Goal: Transaction & Acquisition: Purchase product/service

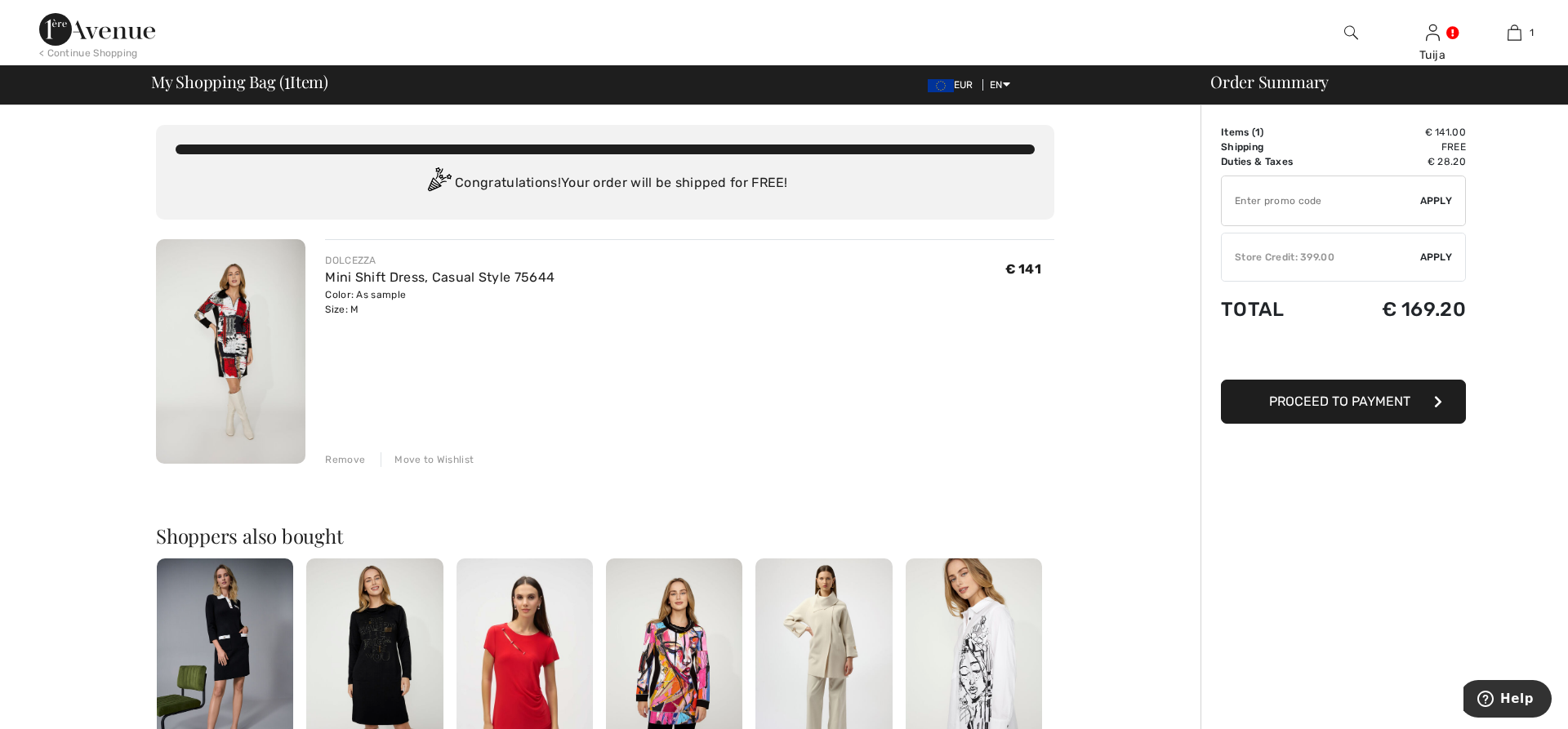
click at [1128, 251] on div "You are only € 0.00 away from FREE SHIPPING! Continue Shopping > Congratulation…" at bounding box center [605, 633] width 1191 height 1055
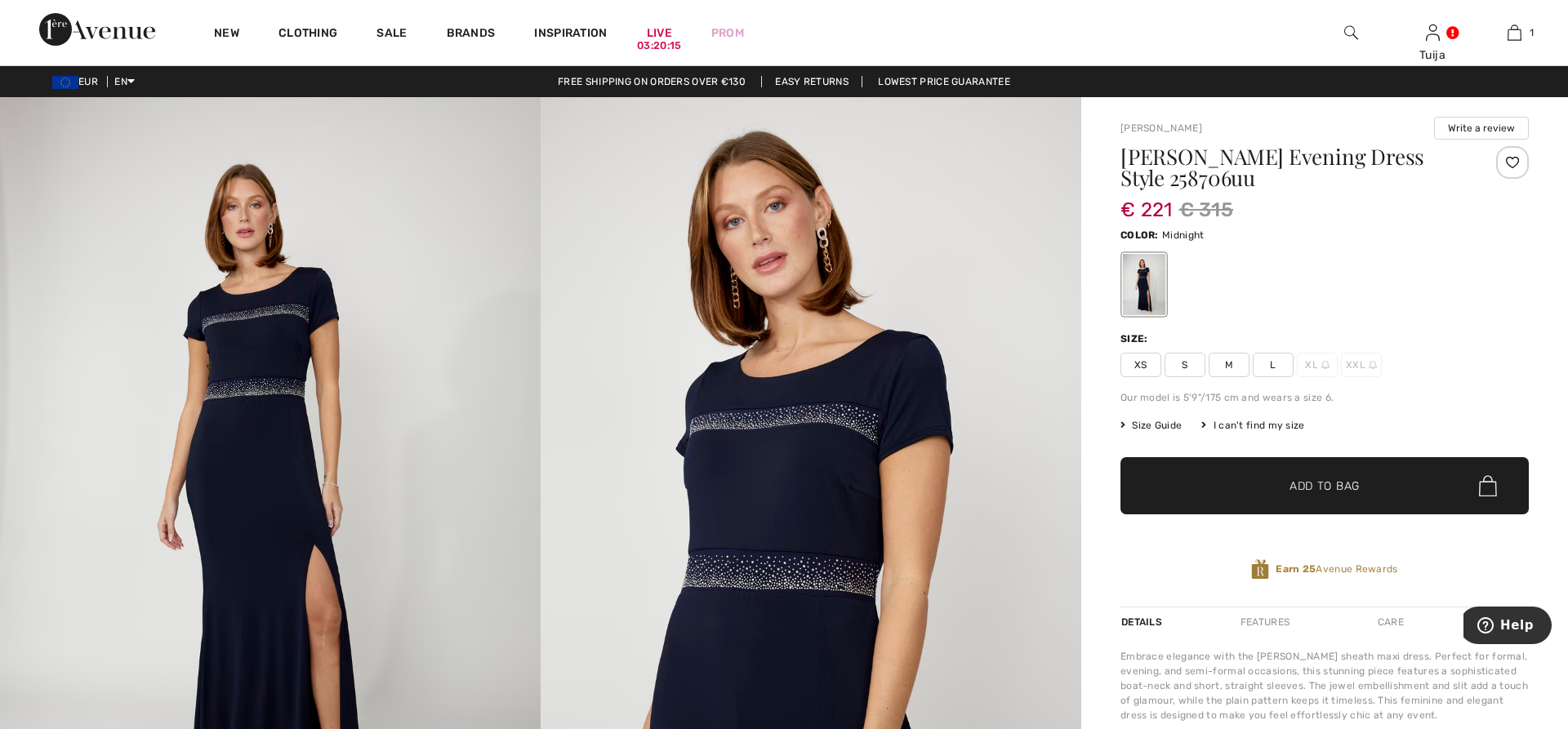
click at [1274, 363] on span "L" at bounding box center [1273, 365] width 41 height 25
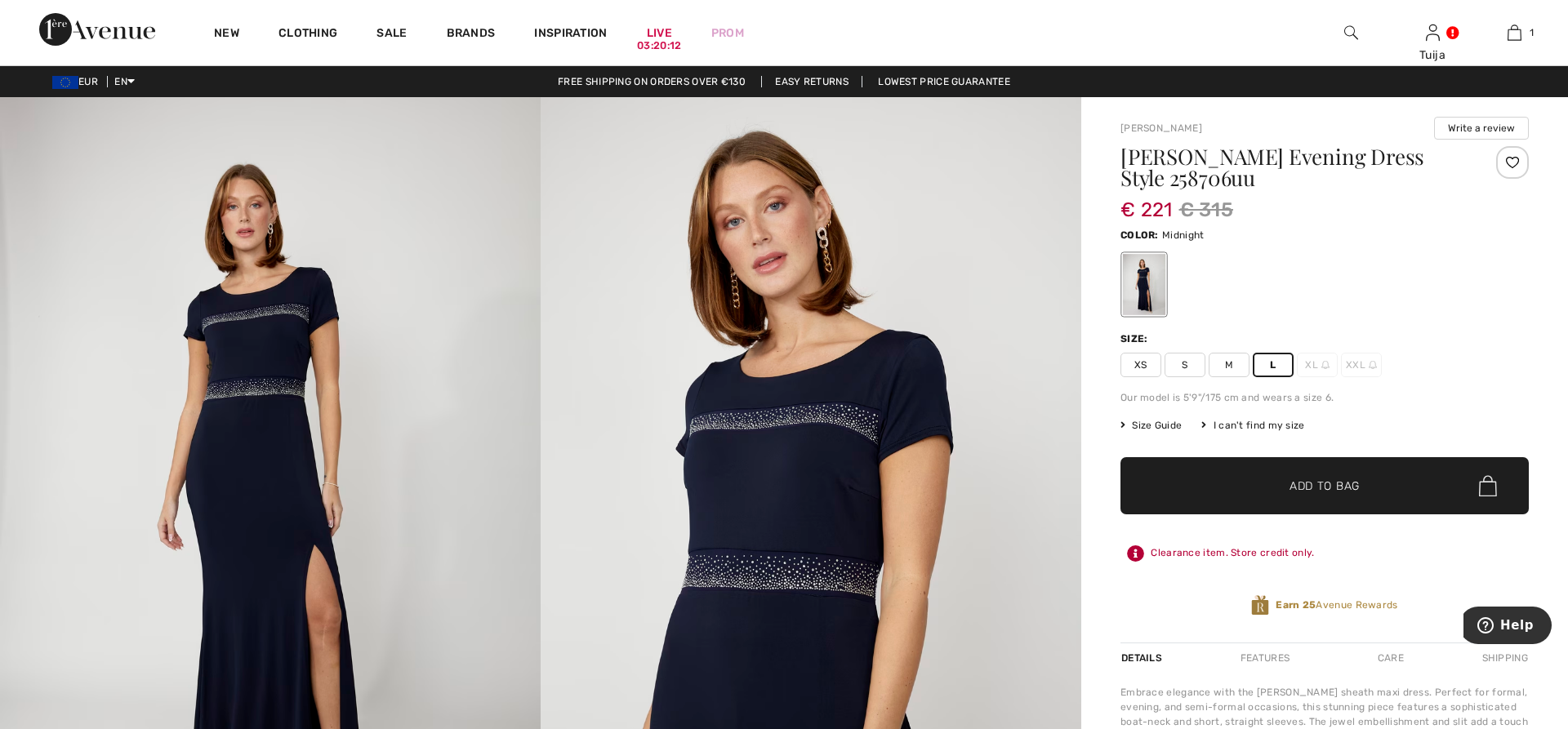
click at [1243, 487] on span "✔ Added to Bag Add to Bag" at bounding box center [1324, 485] width 408 height 57
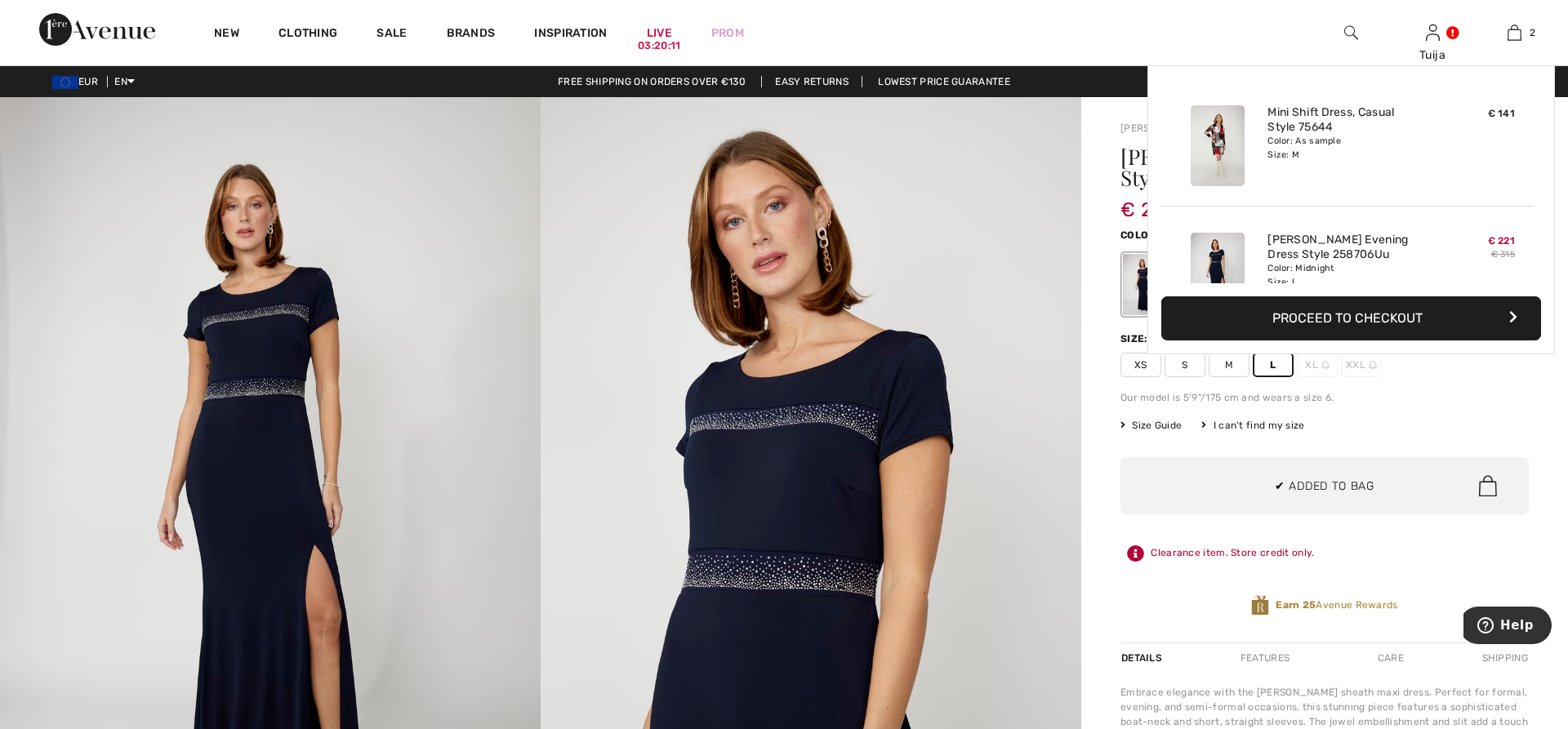
scroll to position [51, 0]
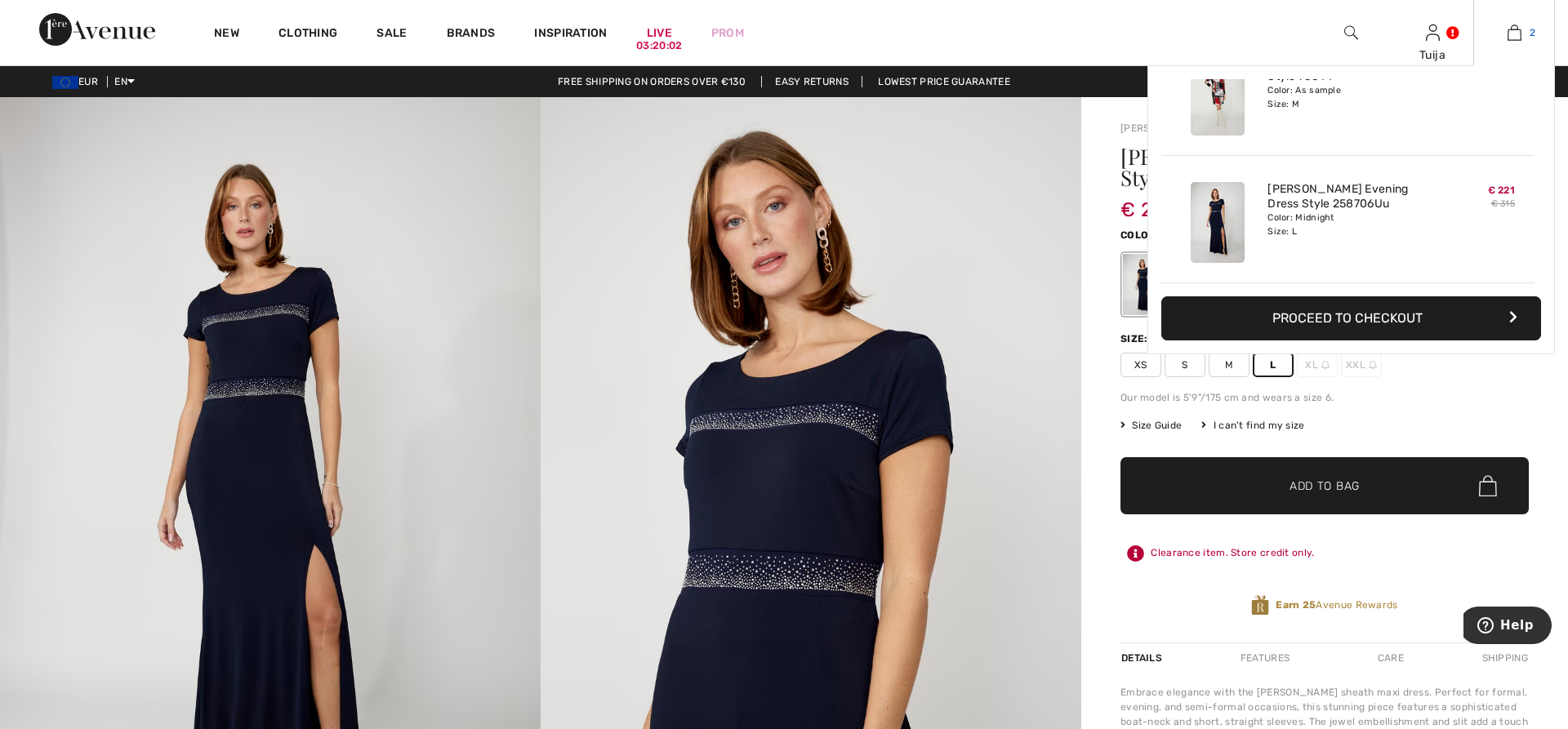
click at [1511, 30] on img at bounding box center [1514, 33] width 14 height 20
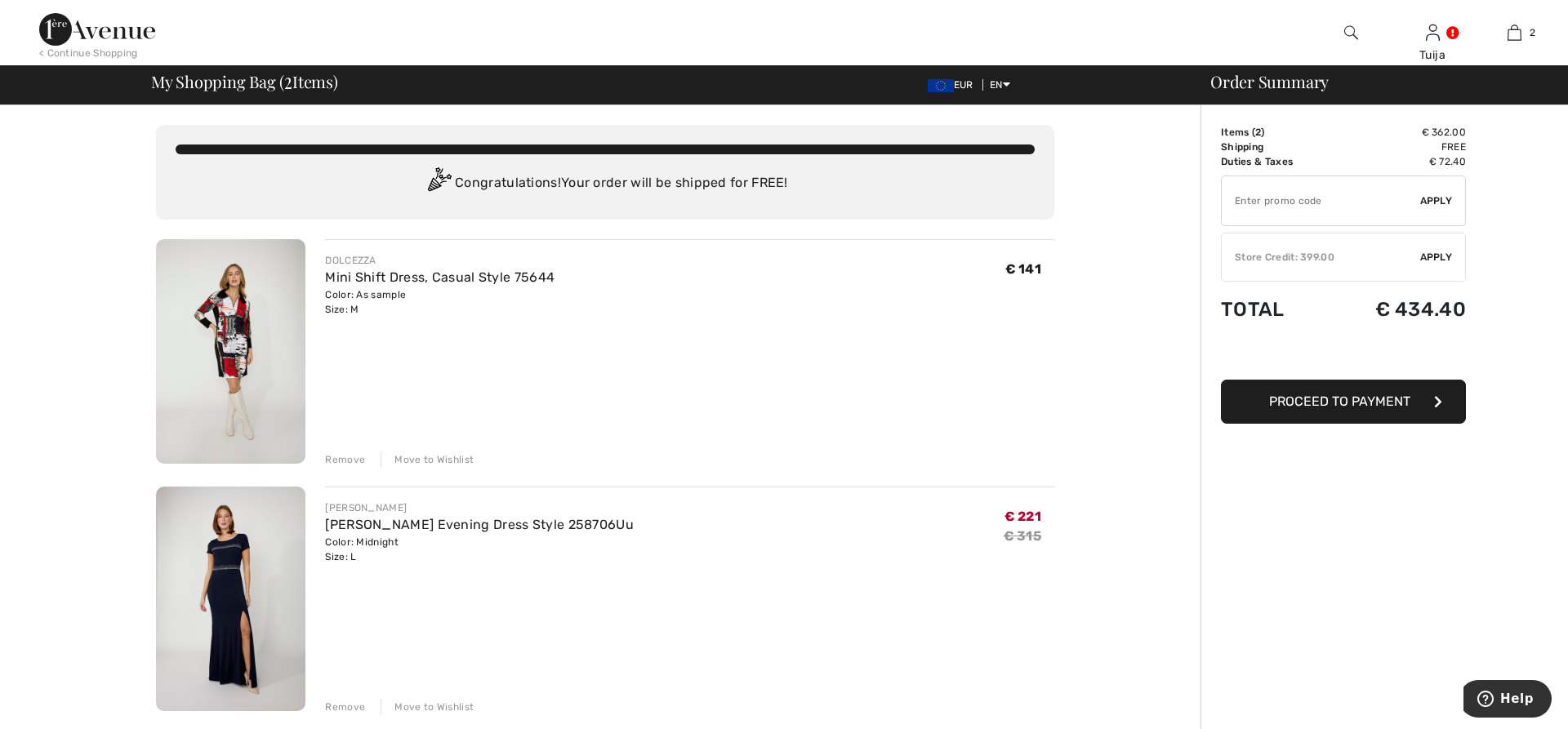
click at [344, 457] on div "Remove" at bounding box center [345, 459] width 40 height 15
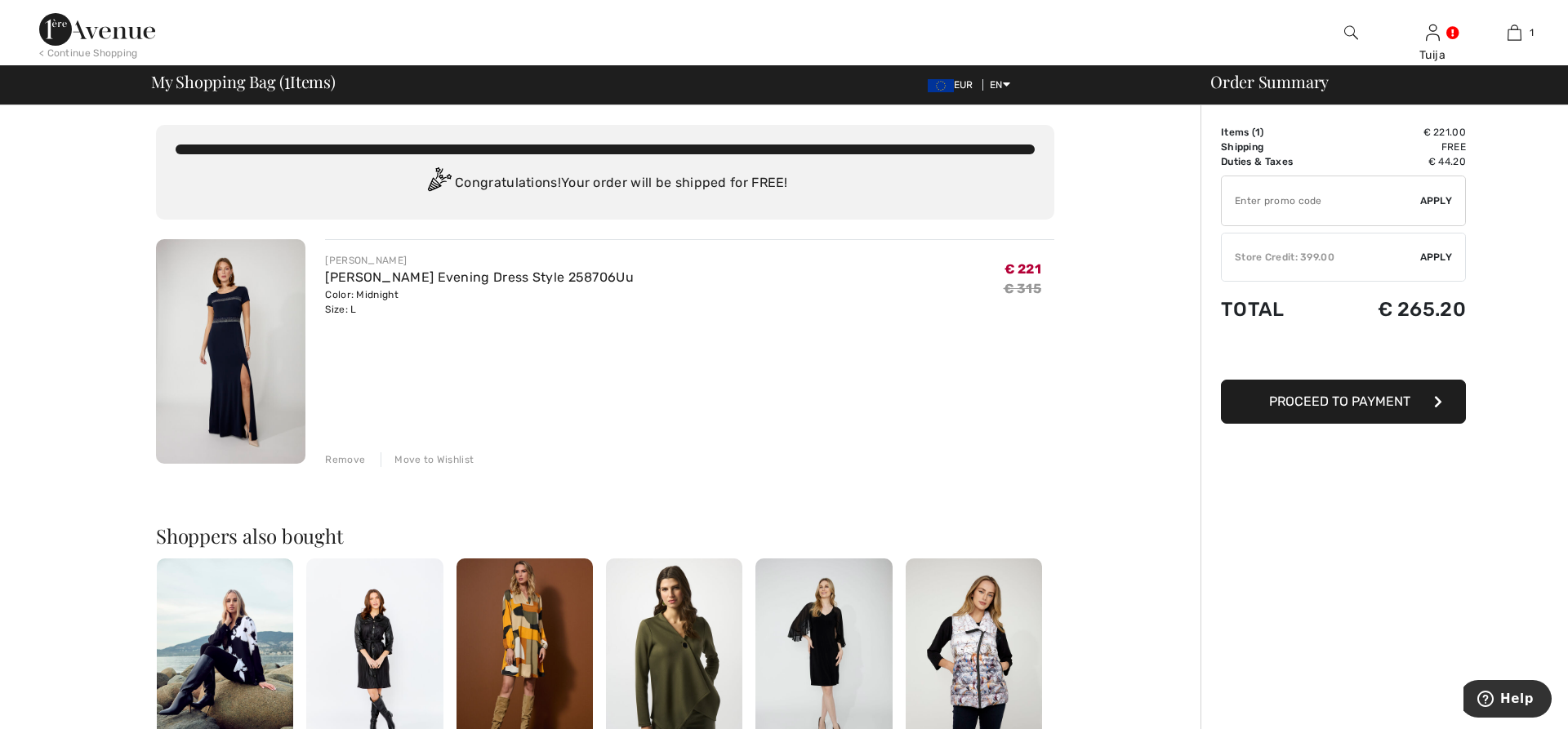
click at [1264, 401] on button "Proceed to Payment" at bounding box center [1343, 402] width 245 height 44
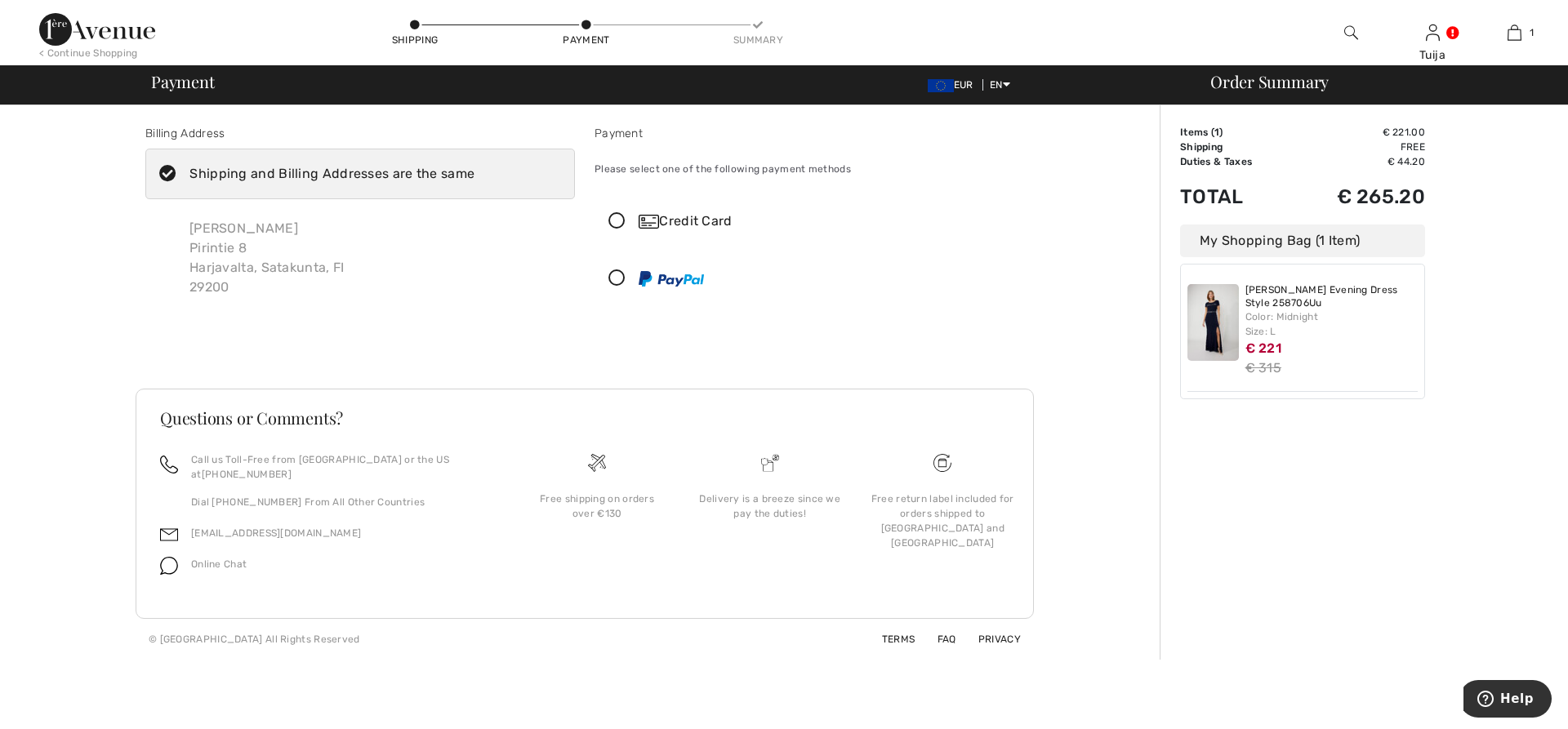
click at [614, 219] on icon at bounding box center [617, 221] width 44 height 17
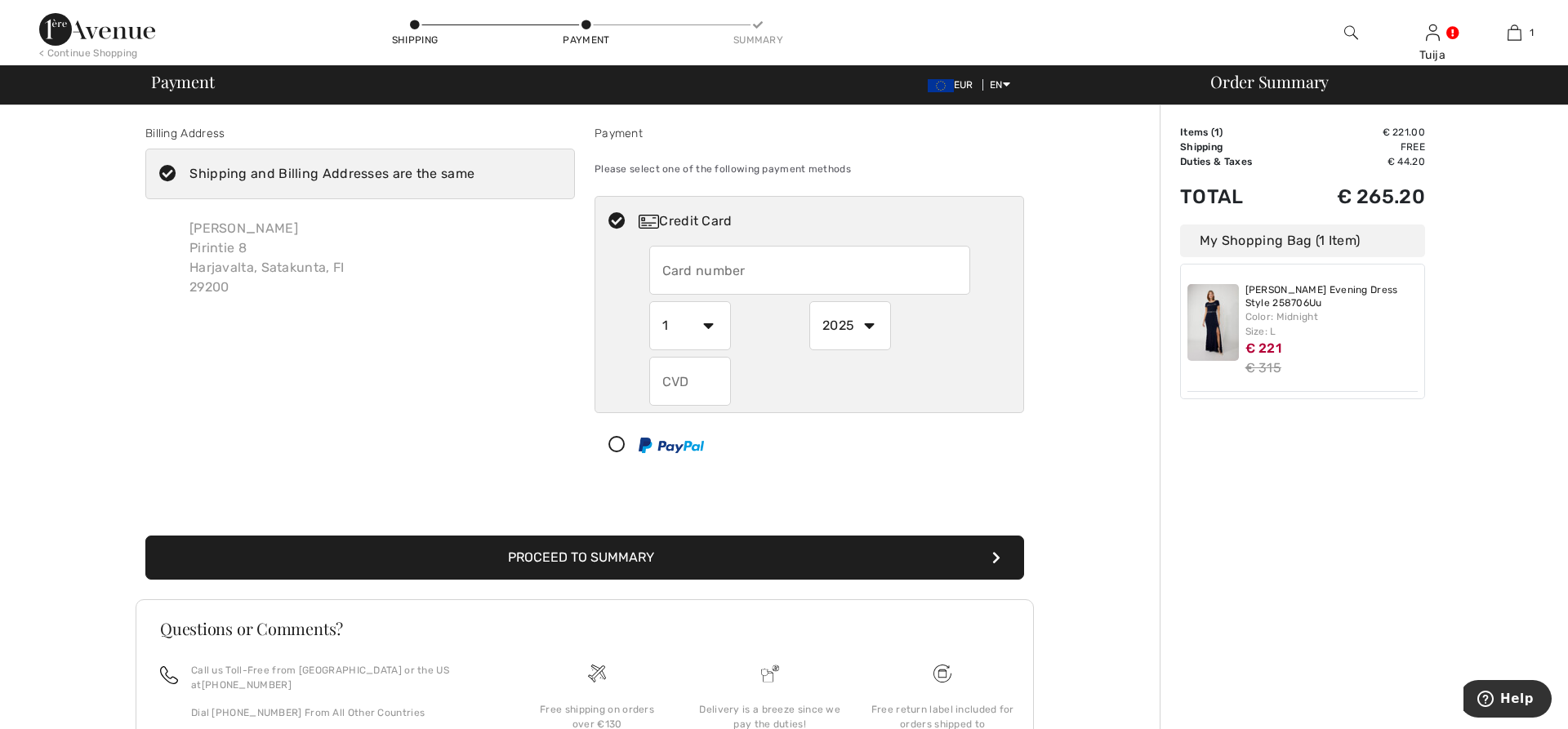
click at [753, 269] on input "text" at bounding box center [810, 270] width 321 height 49
click at [699, 275] on input "text" at bounding box center [810, 270] width 321 height 49
type input "5243420000200671"
click at [650, 301] on select "1 2 3 4 5 6 7 8 9 10 11 12" at bounding box center [690, 325] width 82 height 49
select select "12"
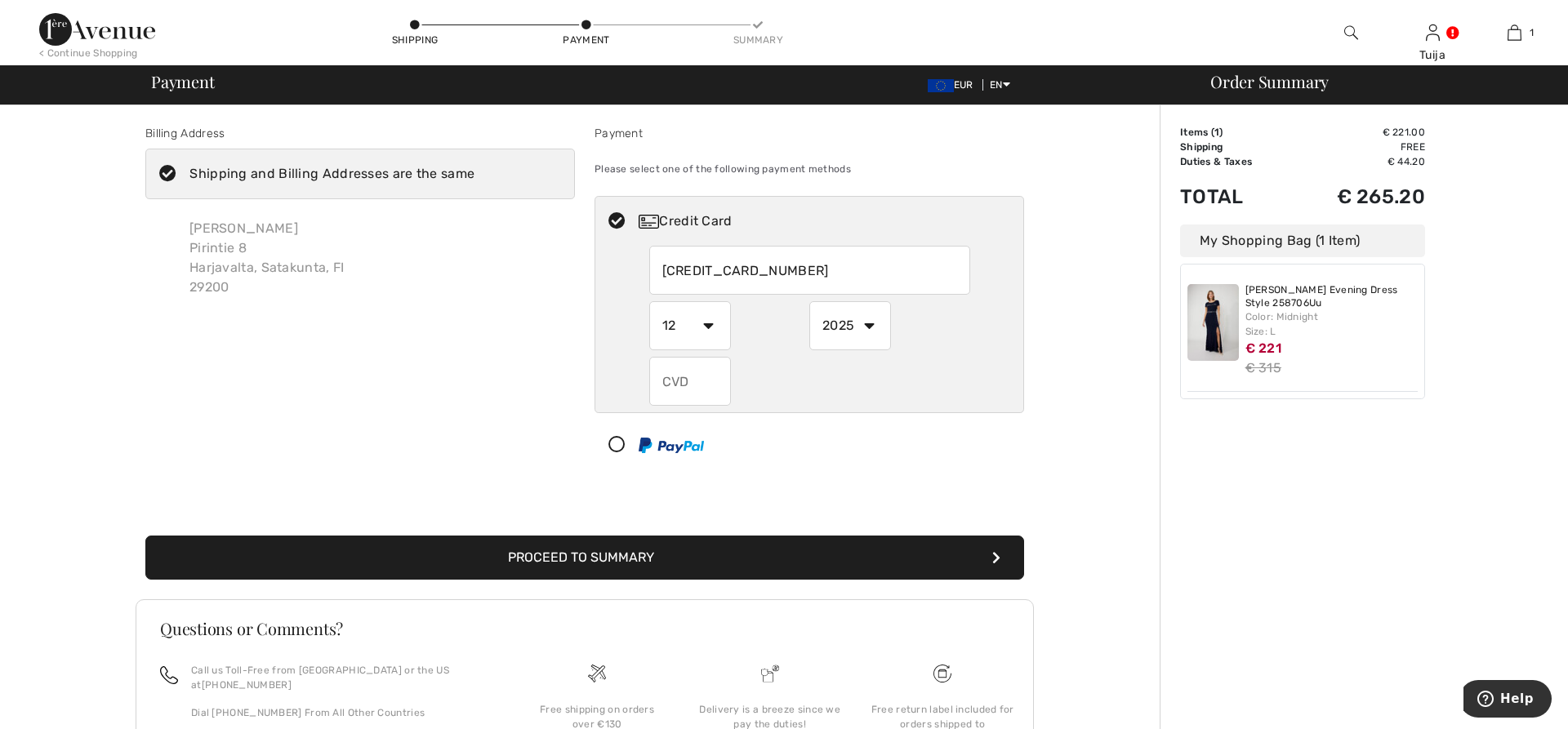
click option "12" at bounding box center [0, 0] width 0 height 0
click at [809, 301] on select "2025 2026 2027 2028 2029 2030 2031 2032 2033 2034 2035" at bounding box center [850, 325] width 82 height 49
select select "2028"
click option "2028" at bounding box center [0, 0] width 0 height 0
click at [714, 378] on input "text" at bounding box center [690, 381] width 82 height 49
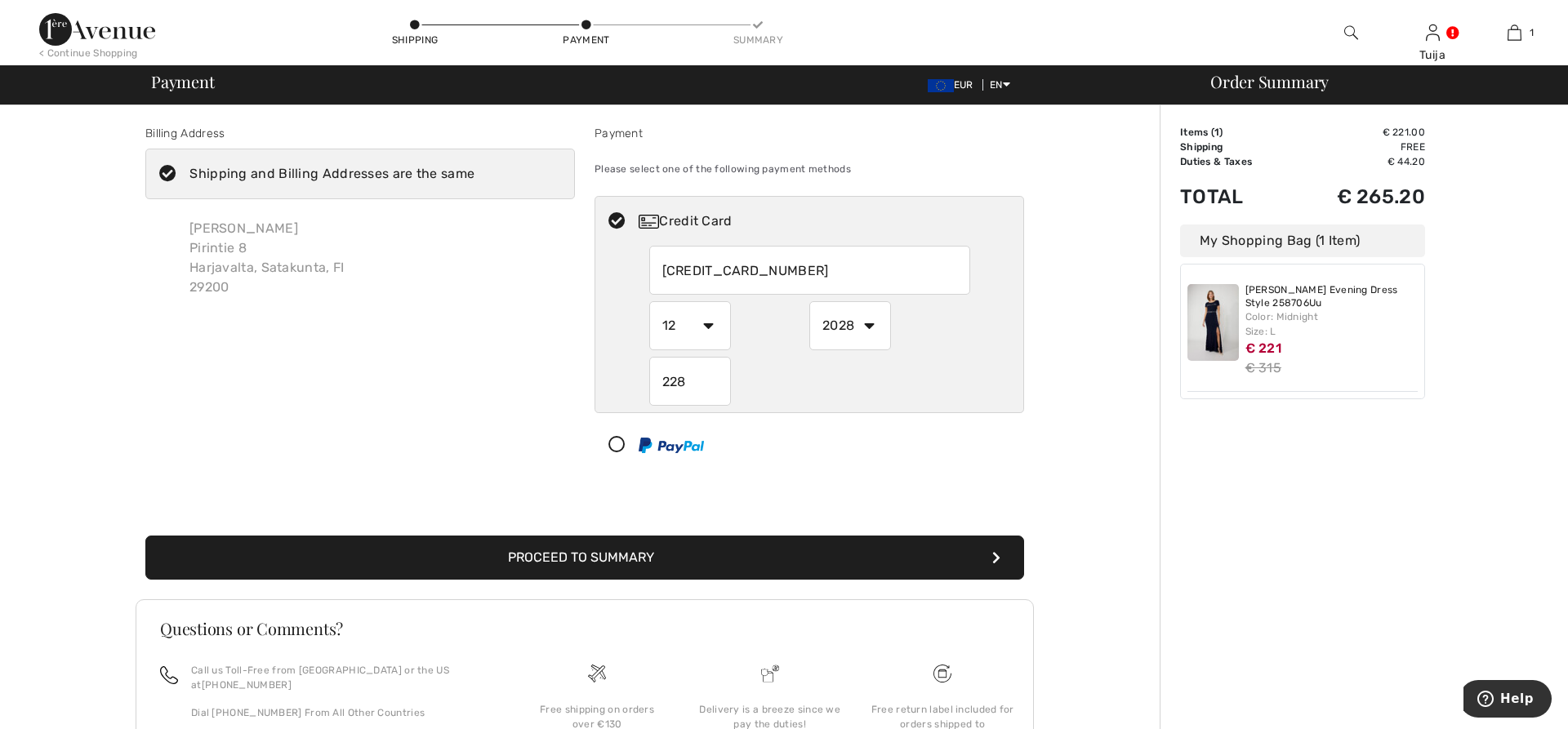
type input "228"
click at [1032, 431] on div "Payment Please select one of the following payment methods Credit Card 52434200…" at bounding box center [809, 301] width 449 height 352
click at [744, 554] on button "Proceed to Summary" at bounding box center [584, 557] width 879 height 44
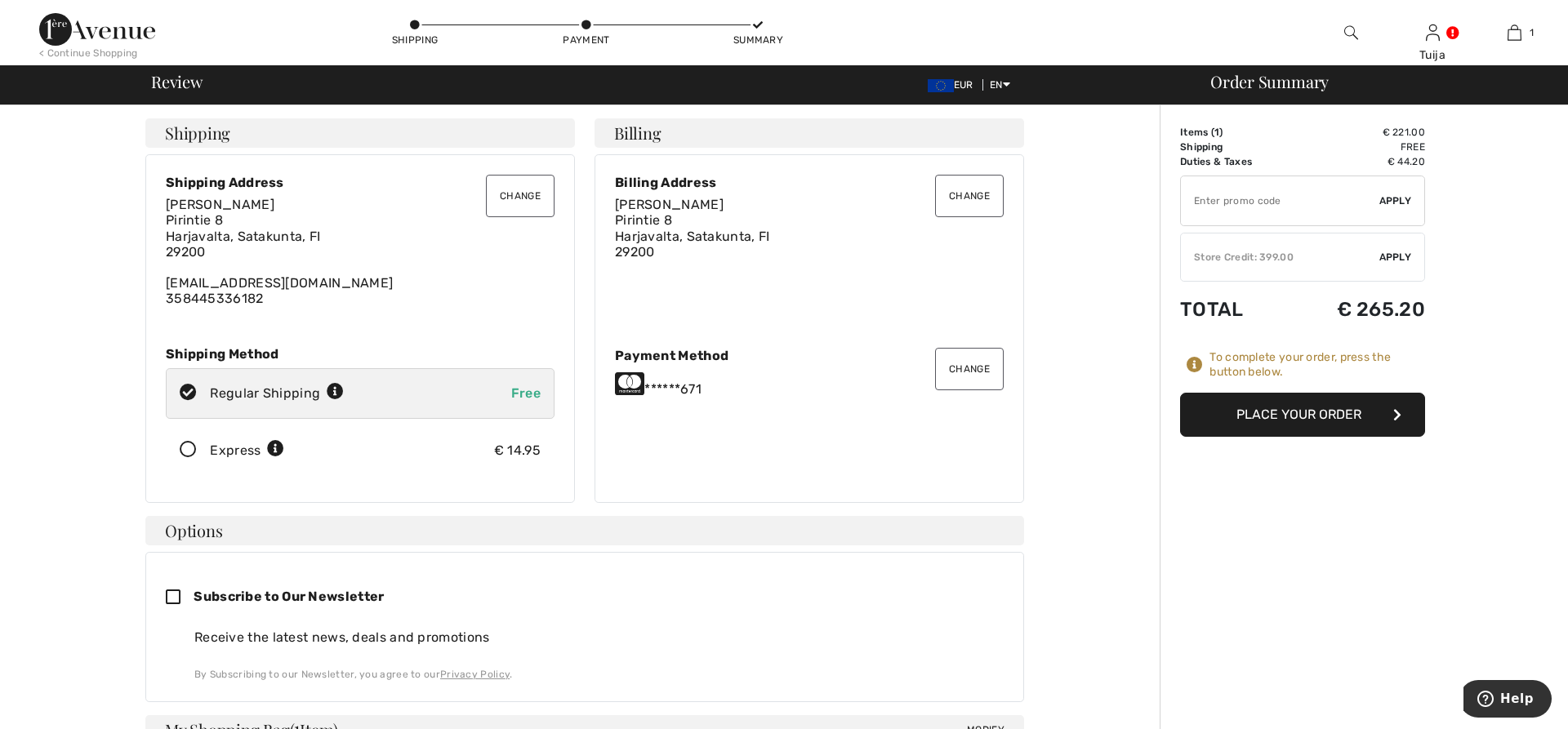
click at [1203, 417] on button "Place Your Order" at bounding box center [1302, 415] width 245 height 44
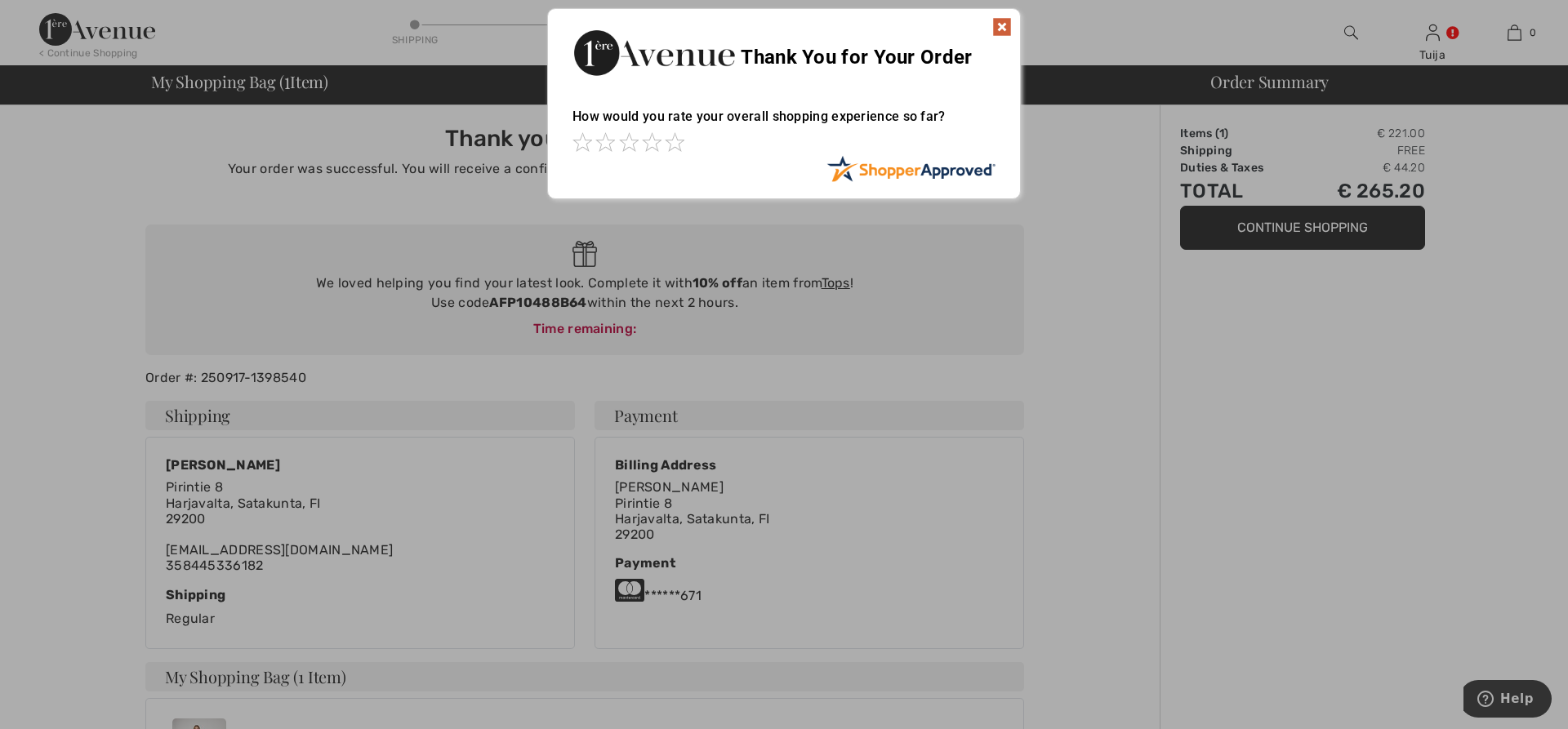
click at [1001, 30] on img at bounding box center [1002, 27] width 20 height 20
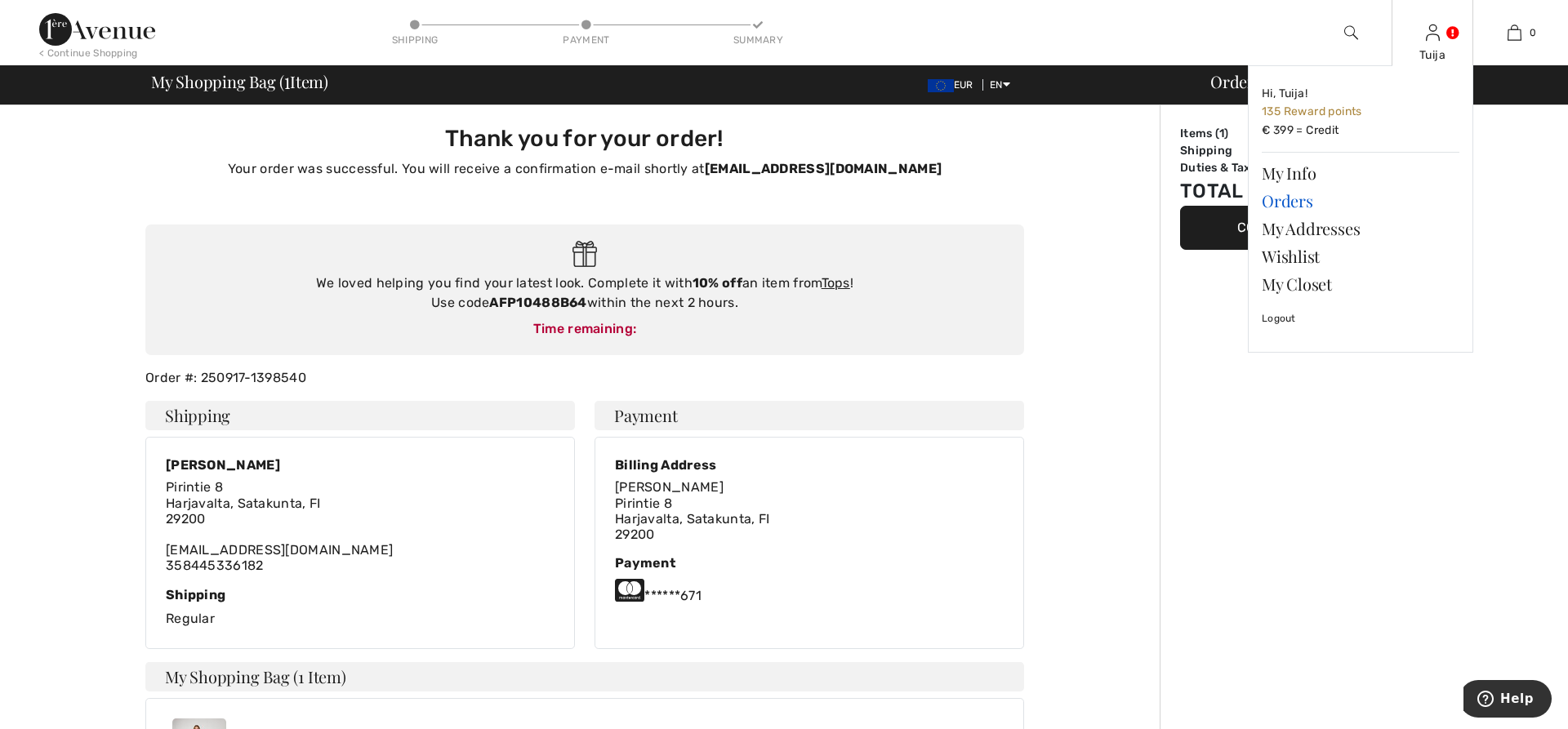
click at [1294, 199] on link "Orders" at bounding box center [1360, 201] width 198 height 28
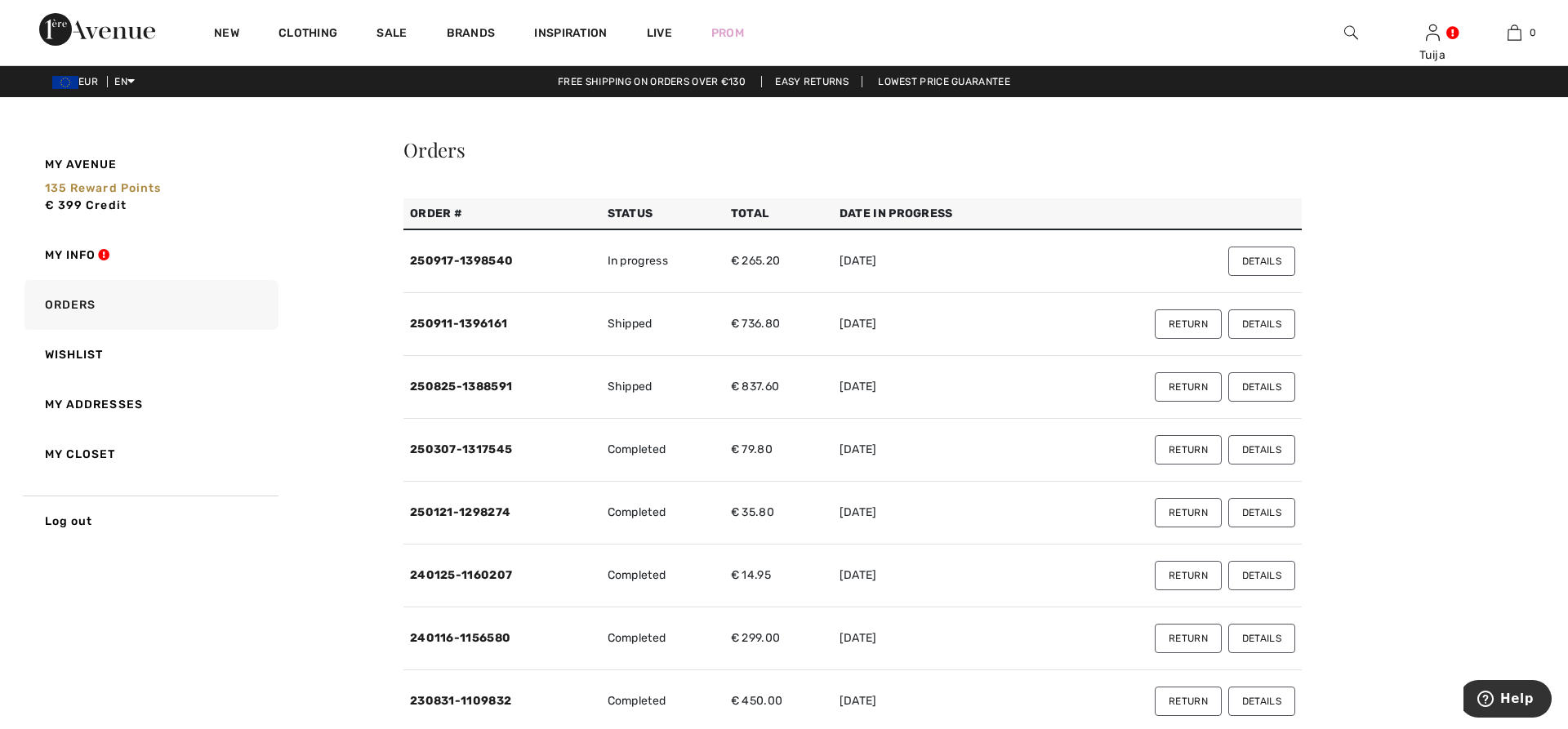
click at [1175, 322] on button "Return" at bounding box center [1188, 324] width 67 height 30
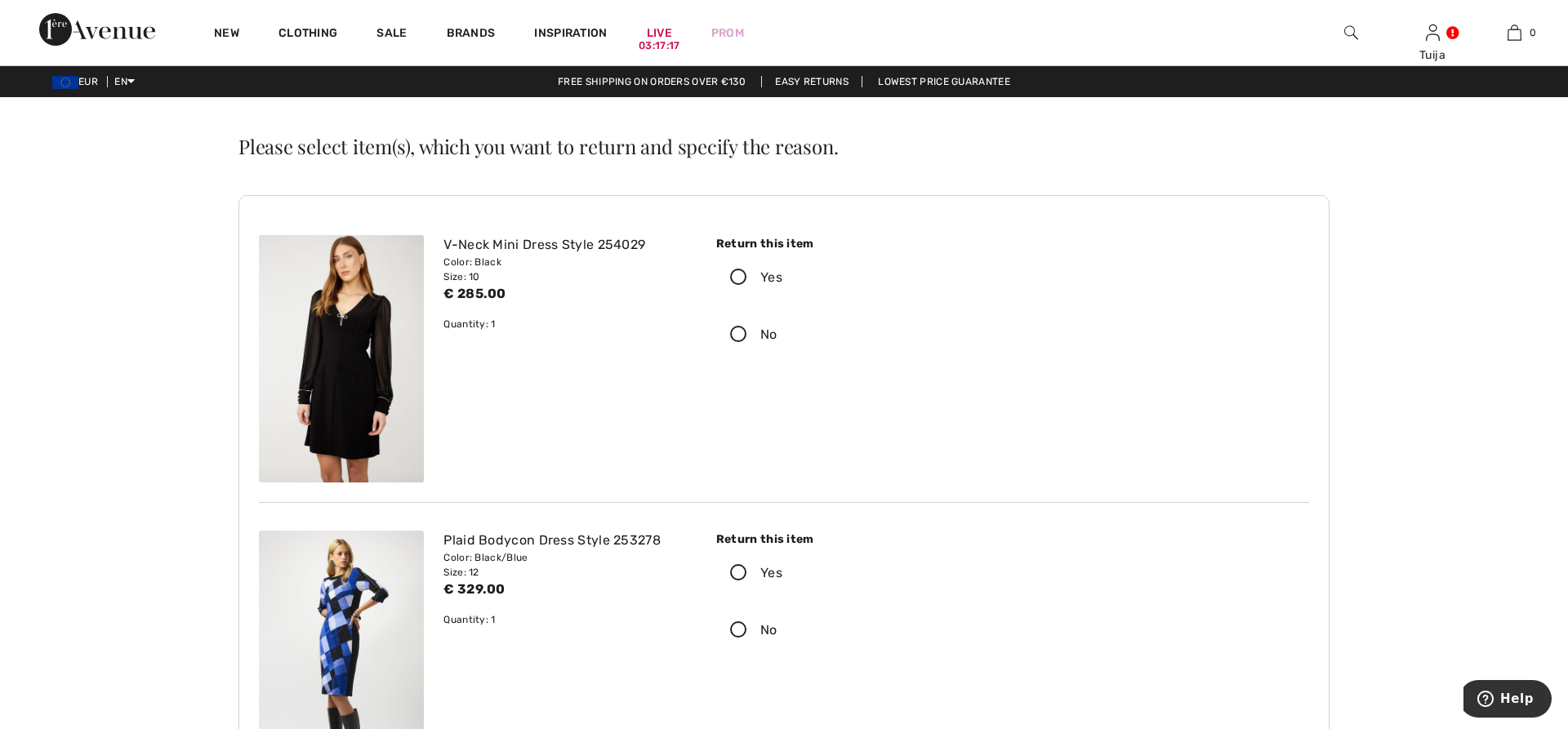
click at [735, 277] on icon at bounding box center [739, 277] width 44 height 17
click at [782, 277] on input "Yes" at bounding box center [787, 276] width 11 height 49
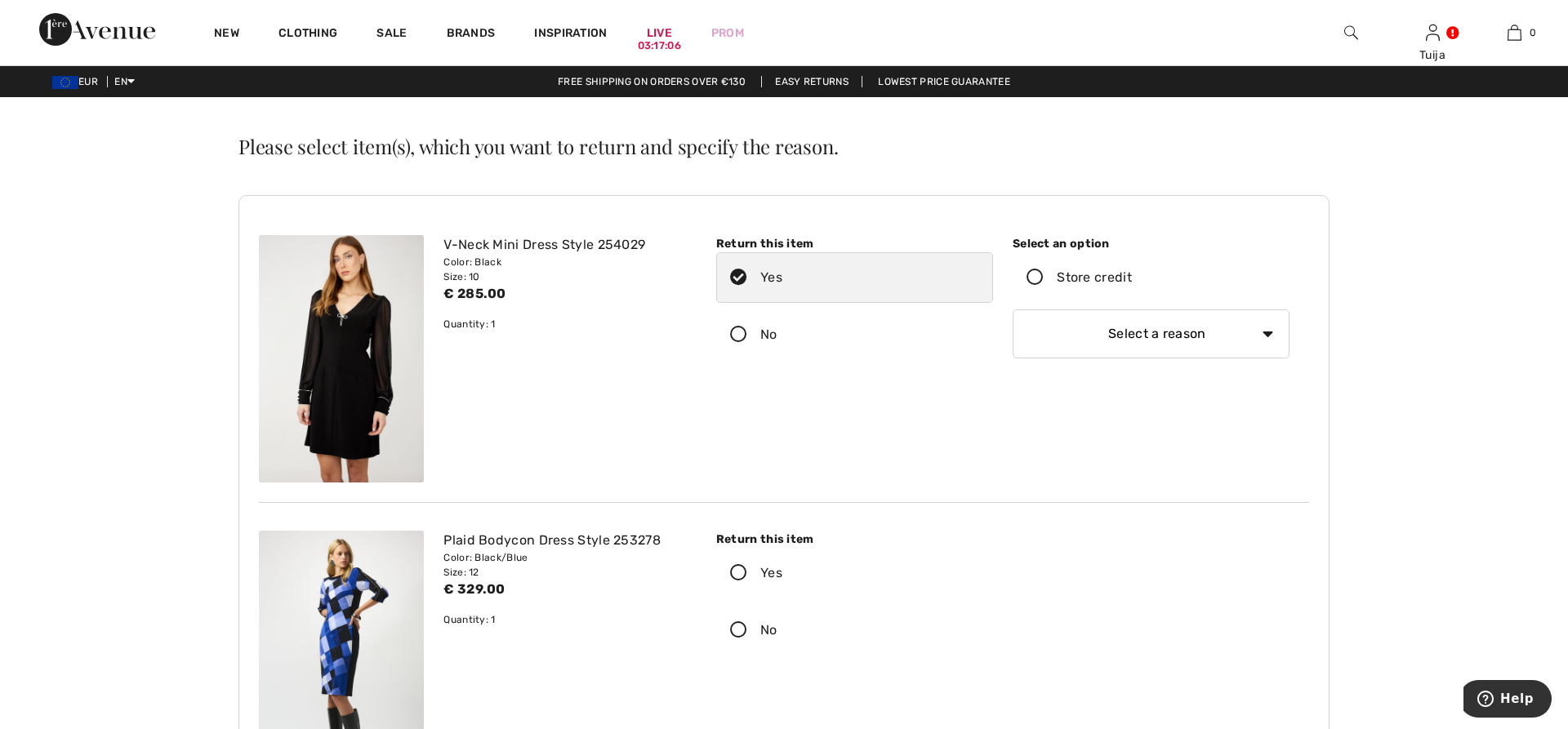
click at [1013, 309] on select "Select a reason I received the wrong product or size My order arrived too late …" at bounding box center [1151, 333] width 277 height 49
select select "1"
click option "I received the wrong product or size" at bounding box center [0, 0] width 0 height 0
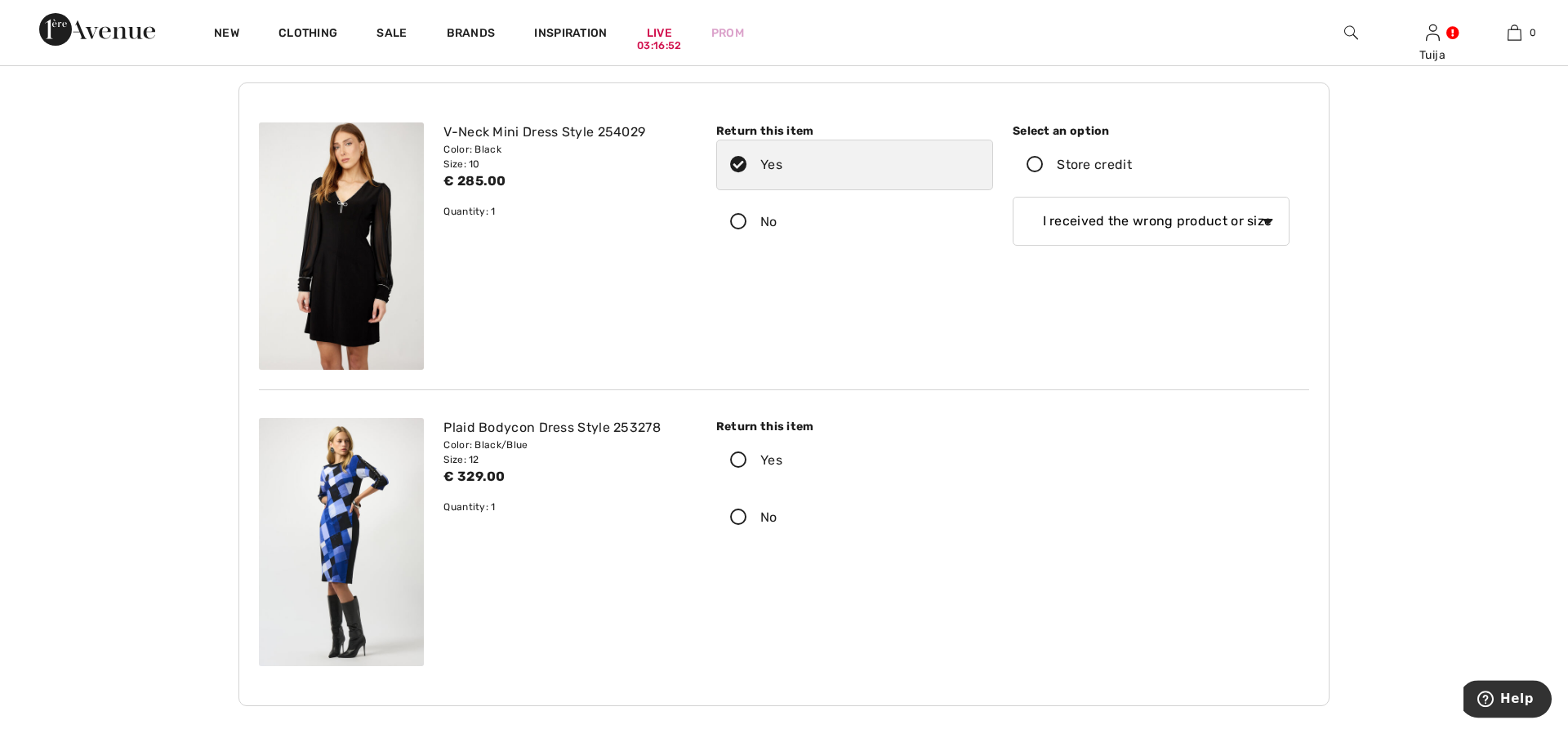
scroll to position [250, 0]
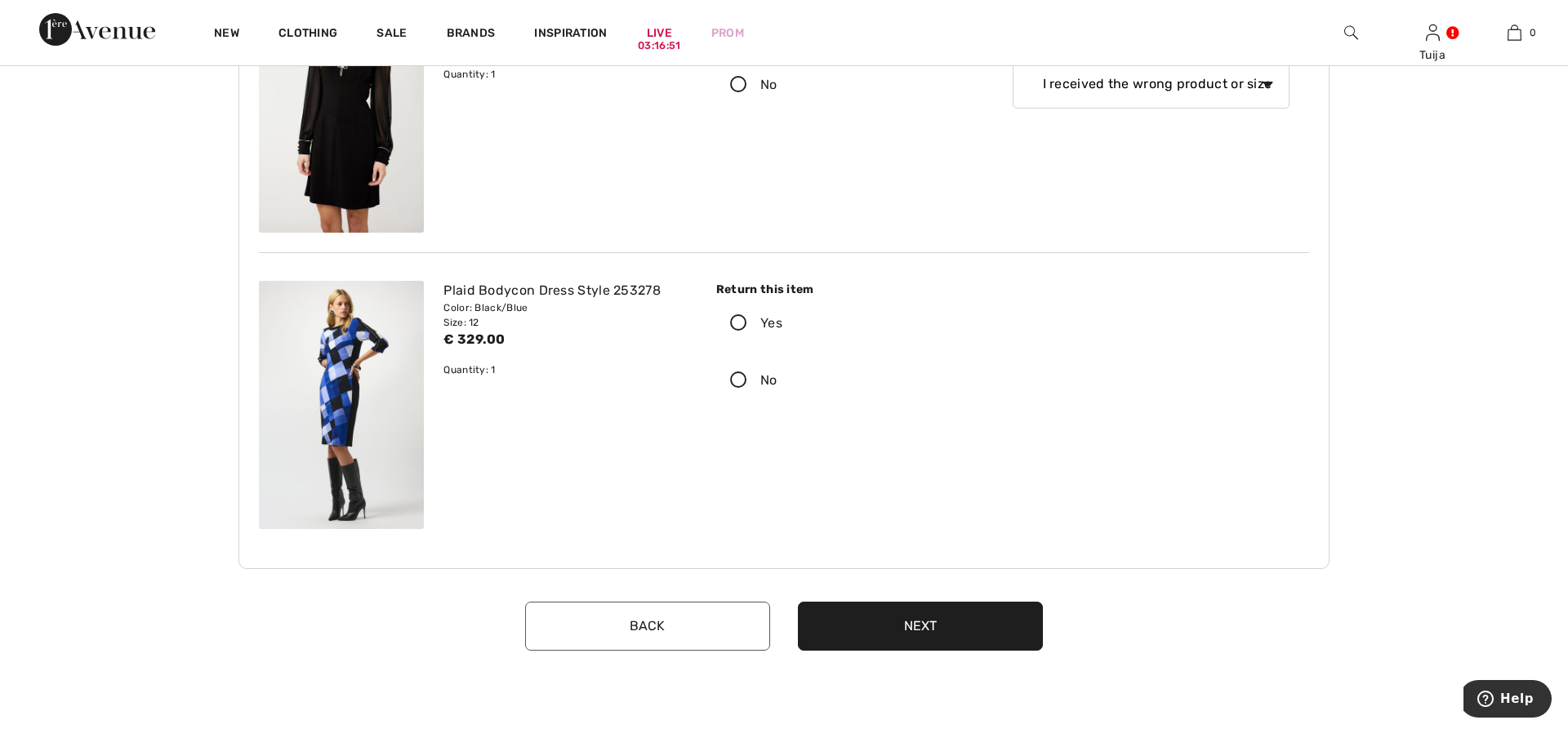
click at [959, 617] on button "Next" at bounding box center [920, 626] width 245 height 49
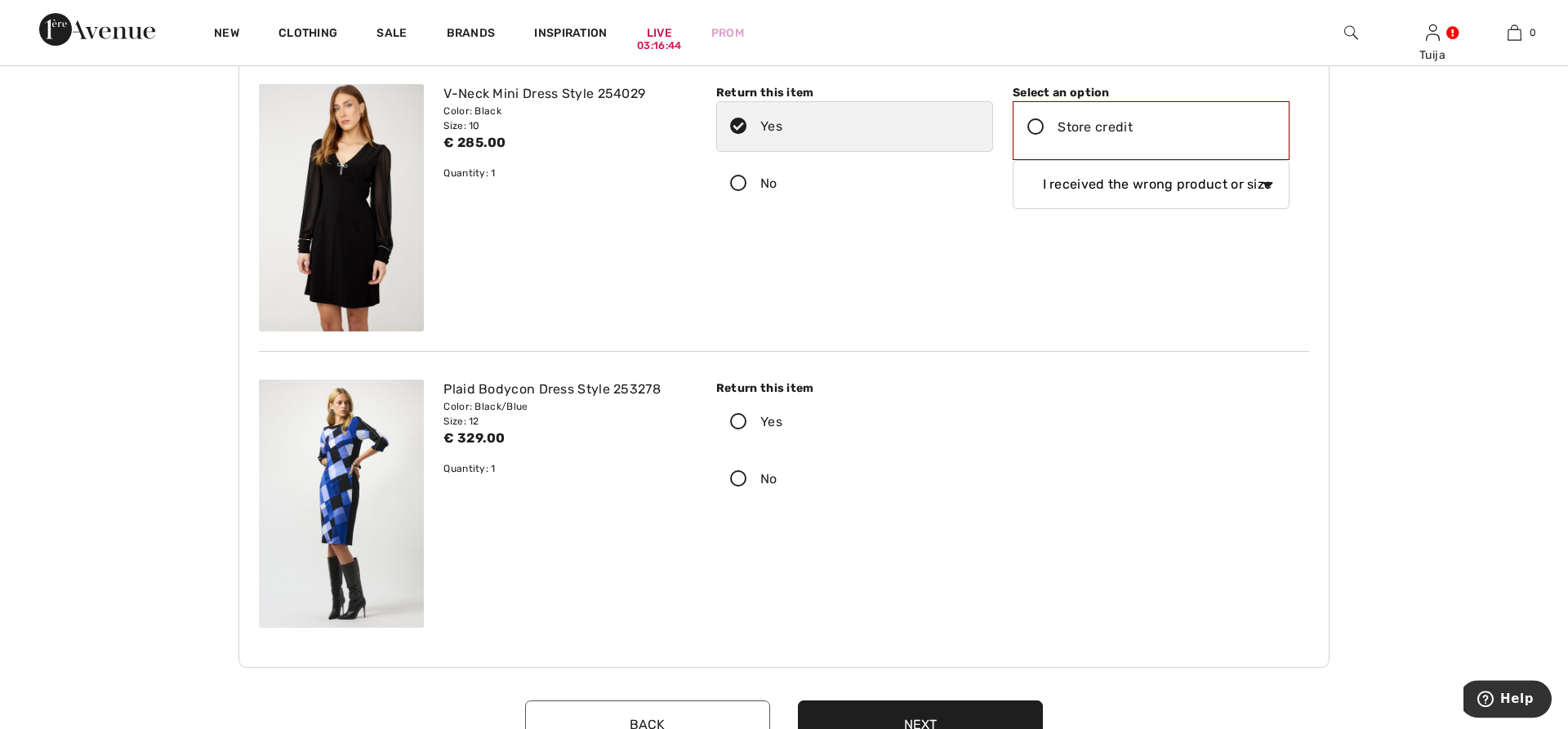
scroll to position [0, 0]
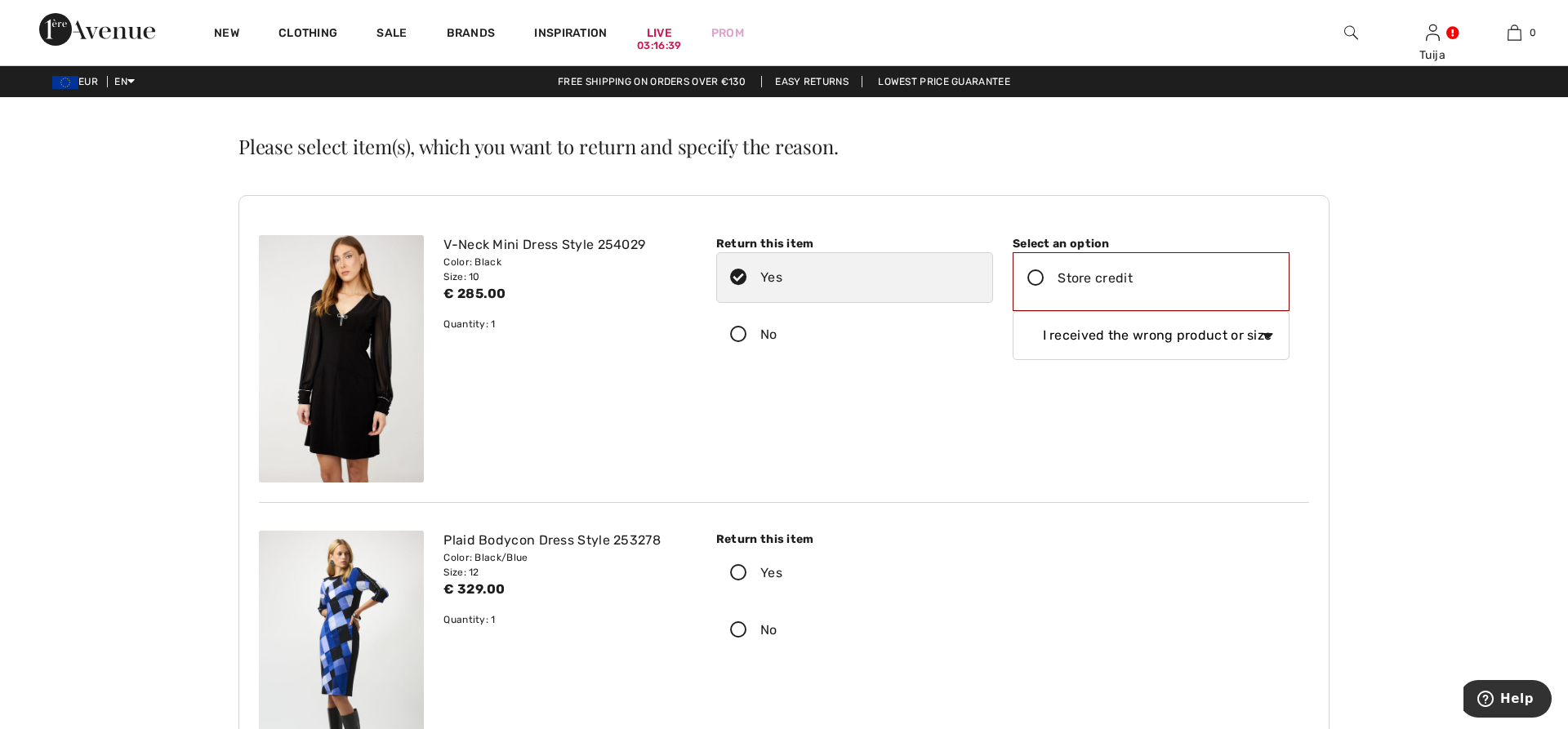
click at [1036, 279] on icon at bounding box center [1037, 278] width 44 height 17
click at [1133, 279] on input "Store credit" at bounding box center [1138, 277] width 11 height 49
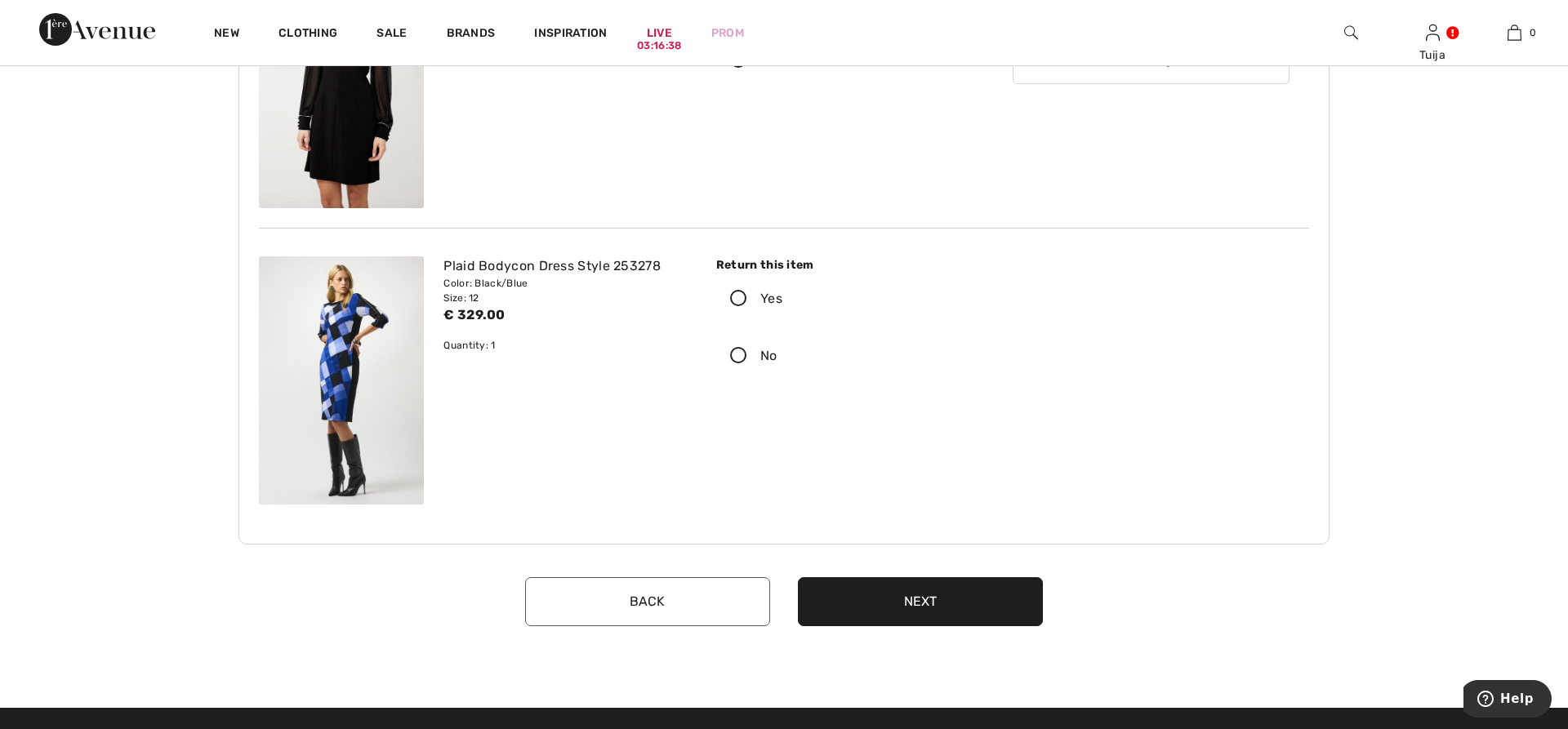
scroll to position [333, 0]
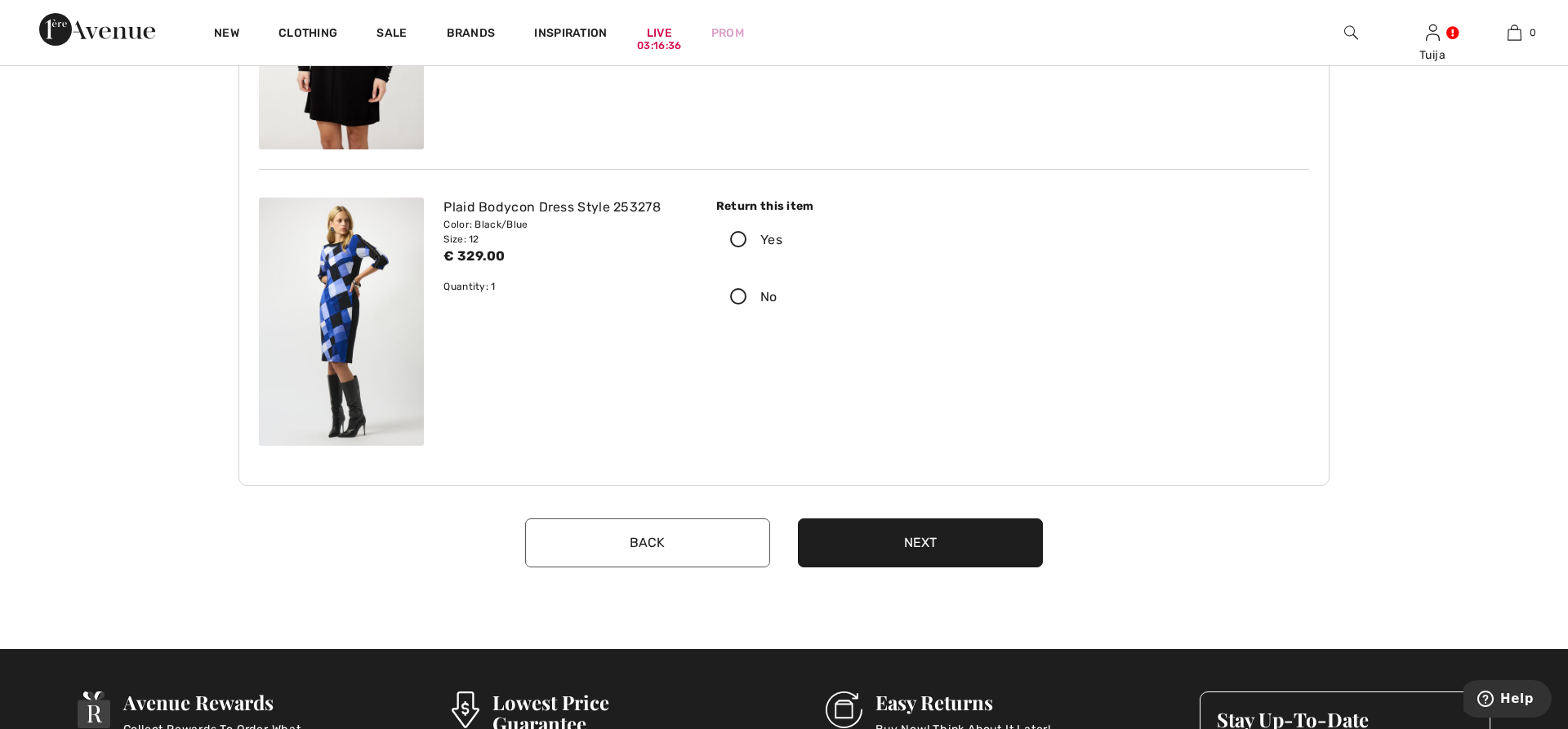
click at [948, 550] on button "Next" at bounding box center [920, 542] width 245 height 49
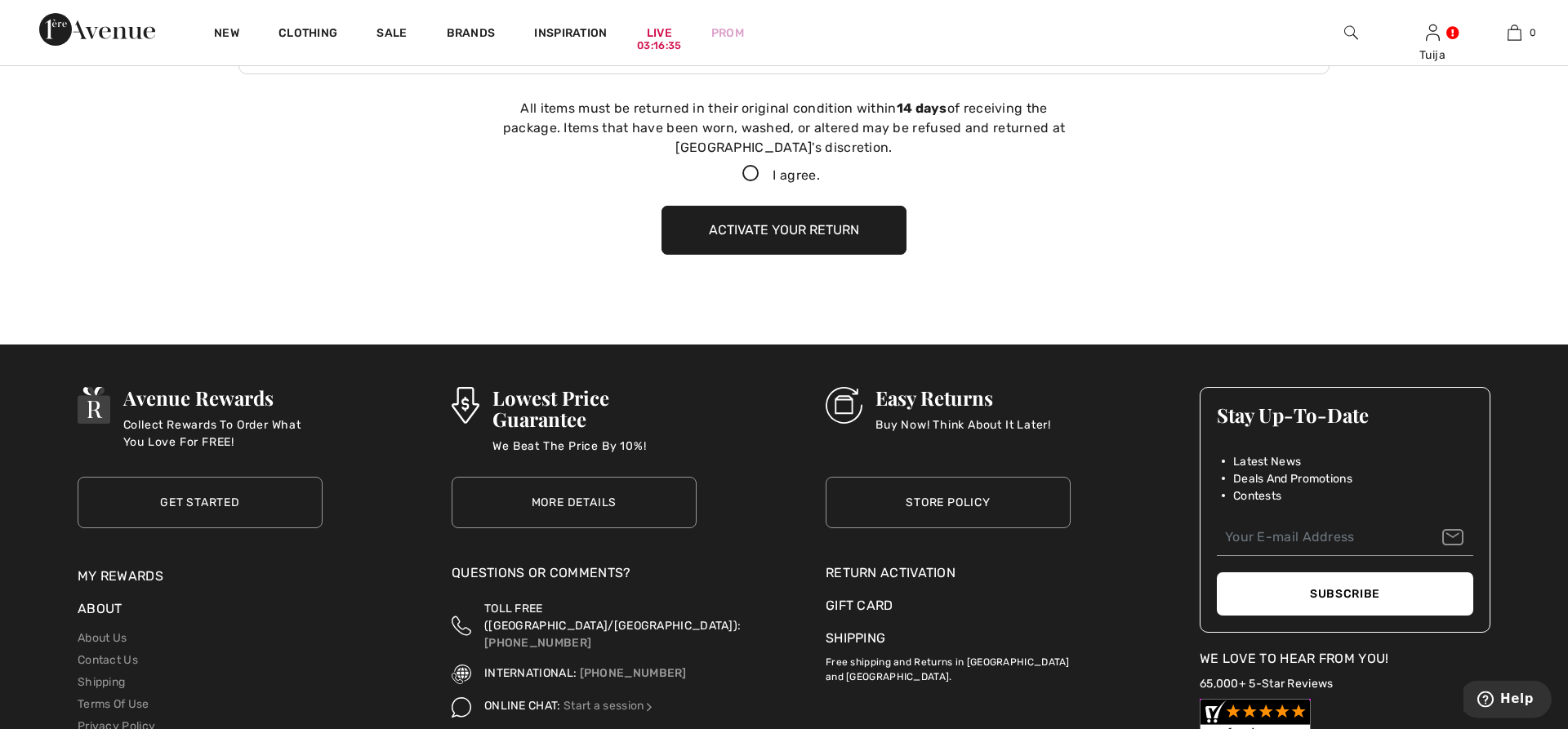
scroll to position [745, 0]
click at [744, 167] on icon at bounding box center [751, 173] width 44 height 17
click at [820, 168] on input "I agree." at bounding box center [825, 173] width 11 height 11
checkbox input "true"
click at [755, 228] on button "Activate your return" at bounding box center [784, 229] width 245 height 49
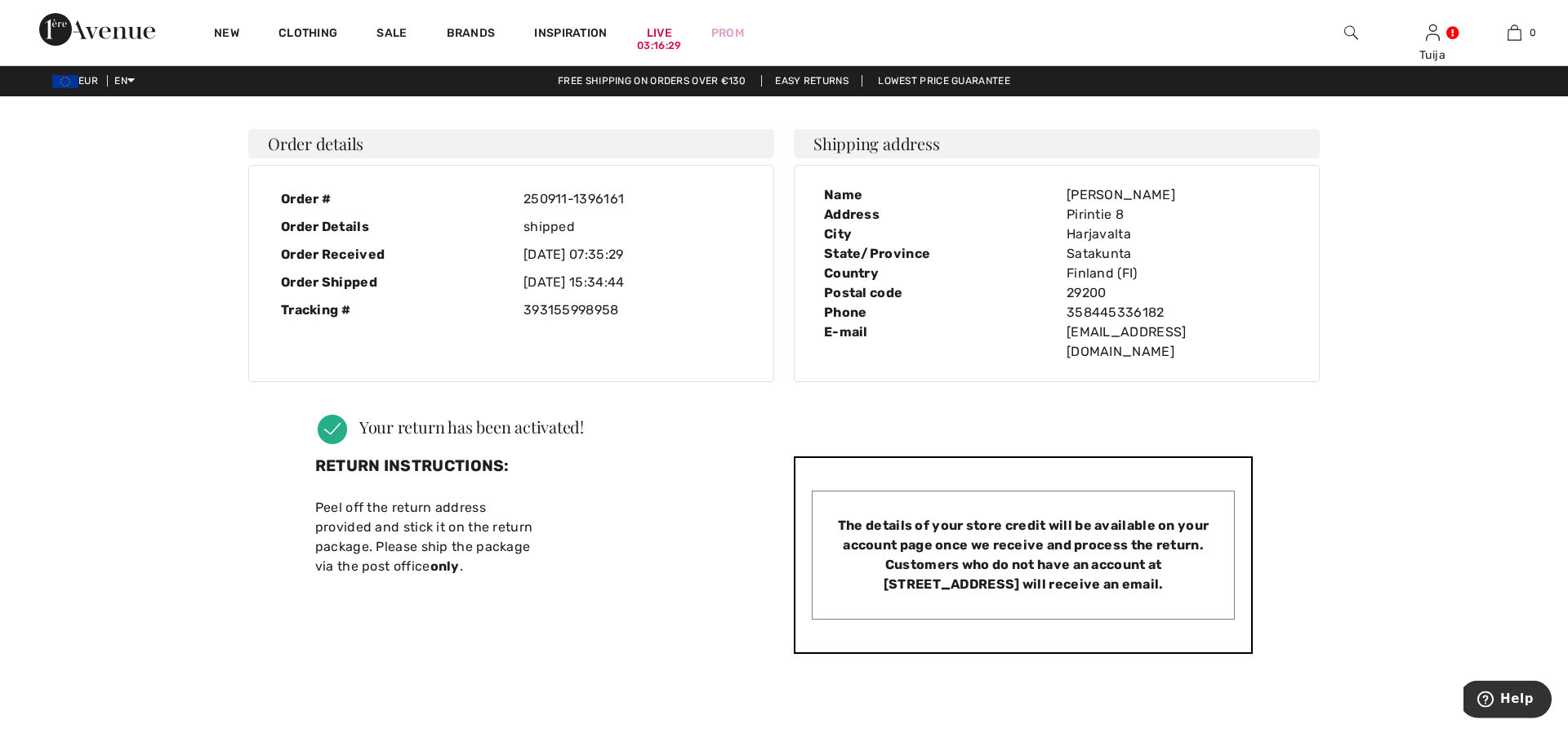
scroll to position [0, 0]
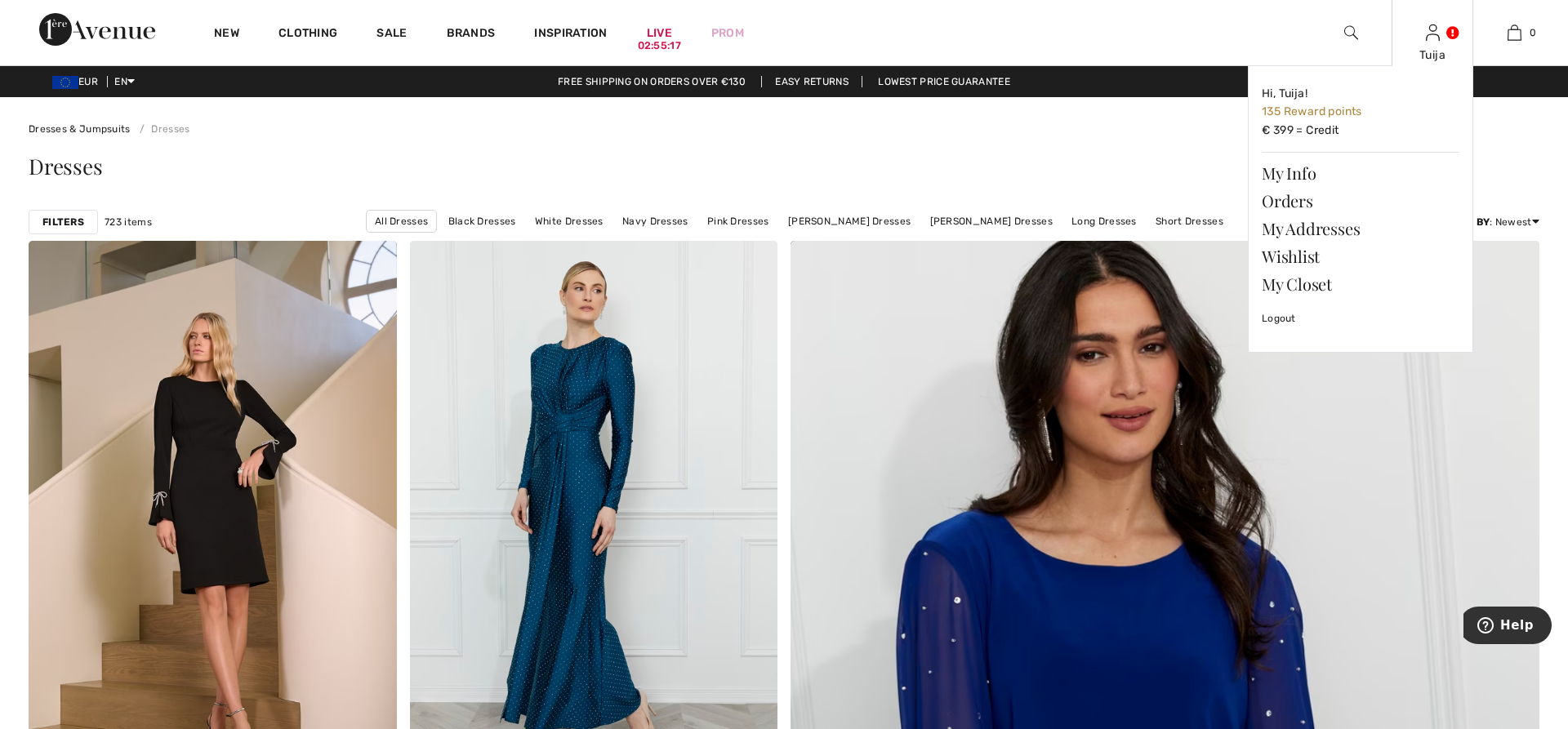
click at [1437, 37] on img at bounding box center [1433, 33] width 14 height 20
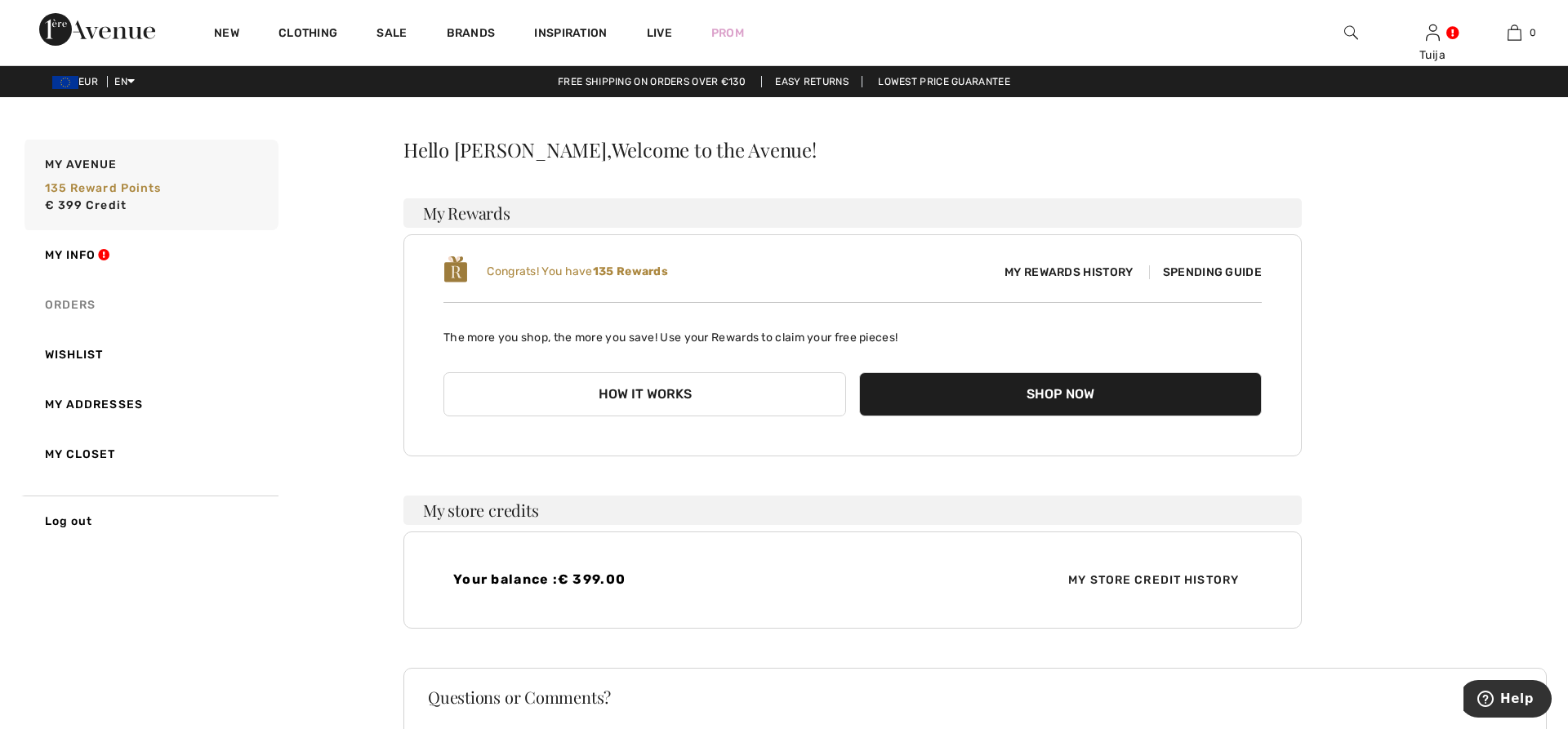
click at [72, 307] on link "Orders" at bounding box center [149, 305] width 258 height 50
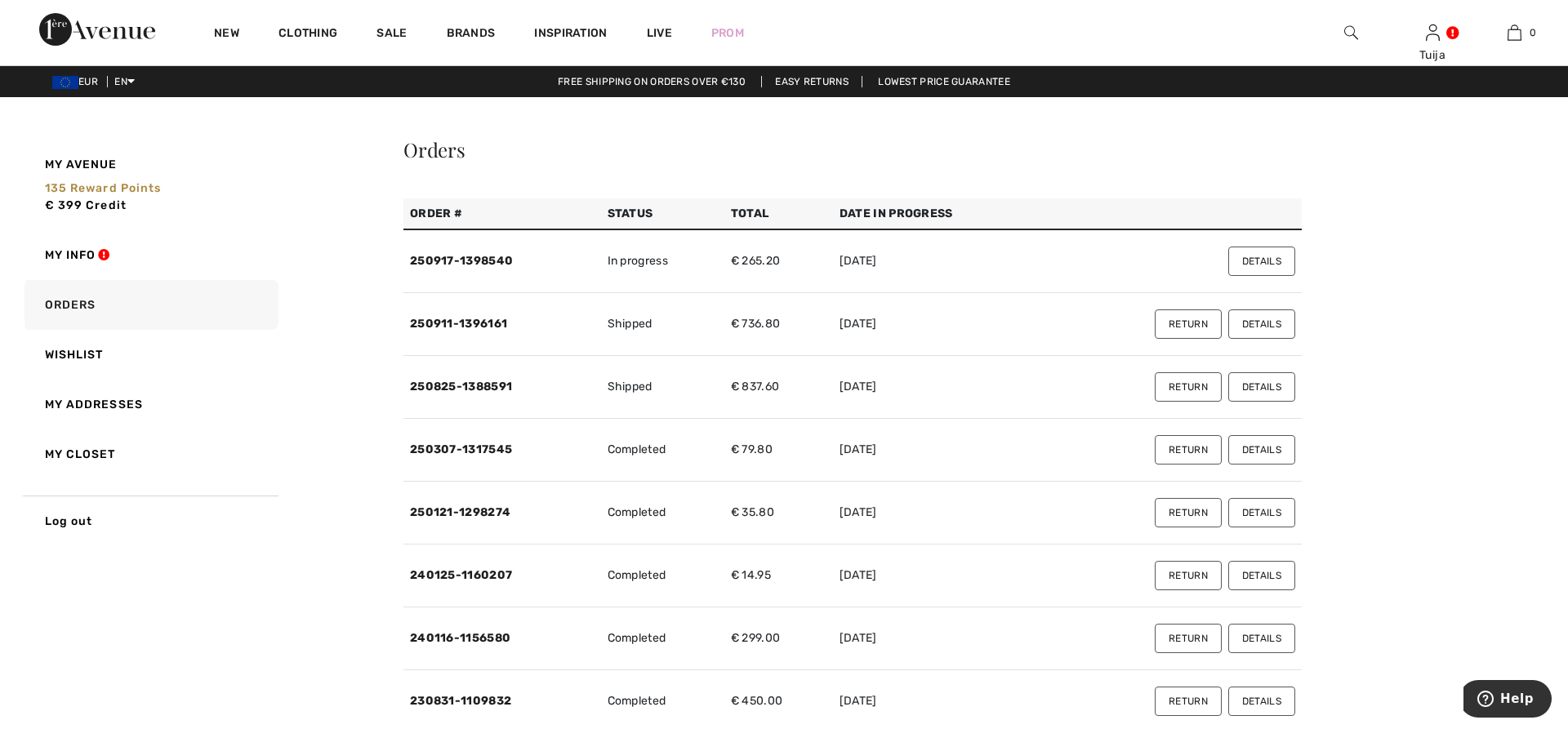
click at [1197, 323] on button "Return" at bounding box center [1188, 324] width 67 height 30
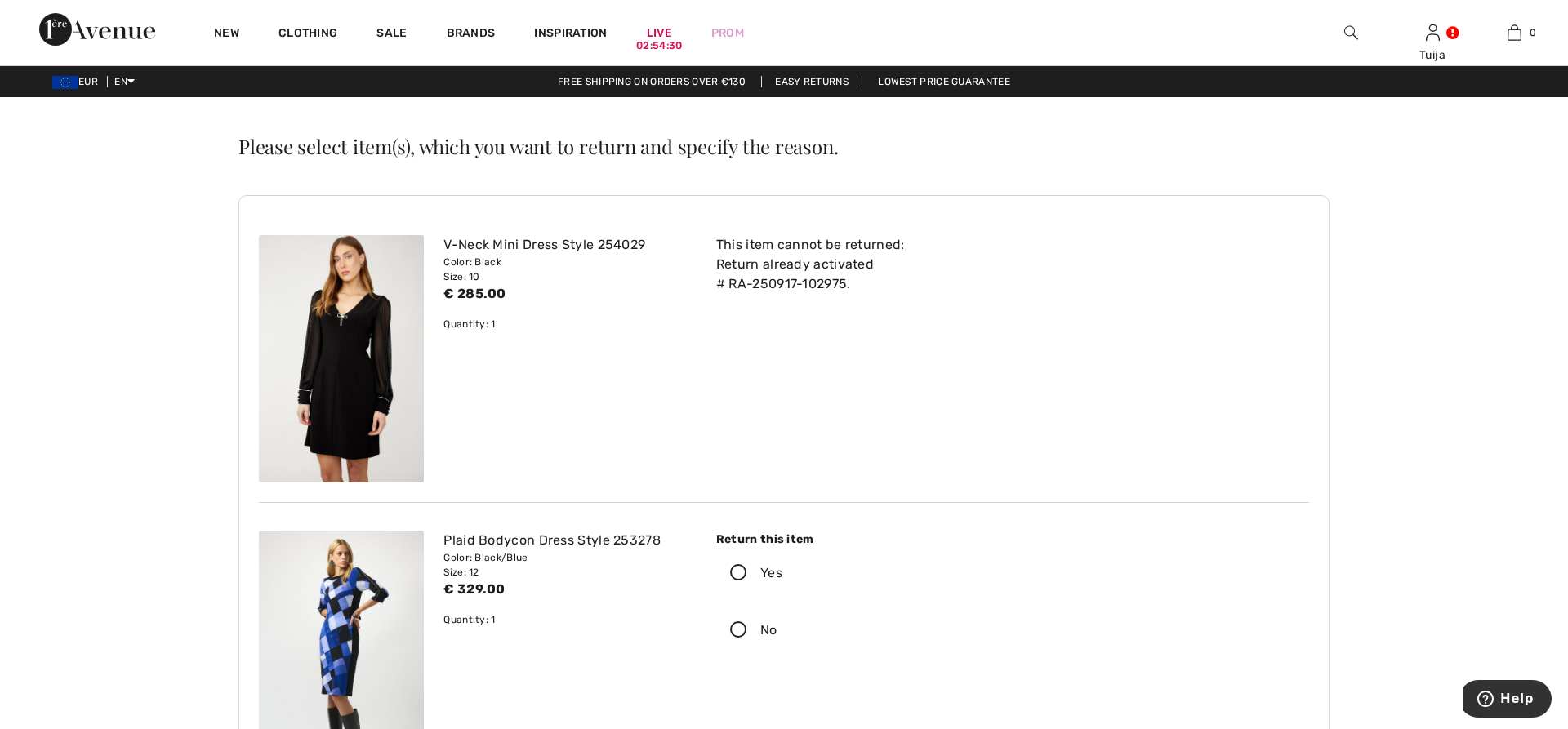
click at [831, 77] on link "Easy Returns" at bounding box center [812, 81] width 101 height 11
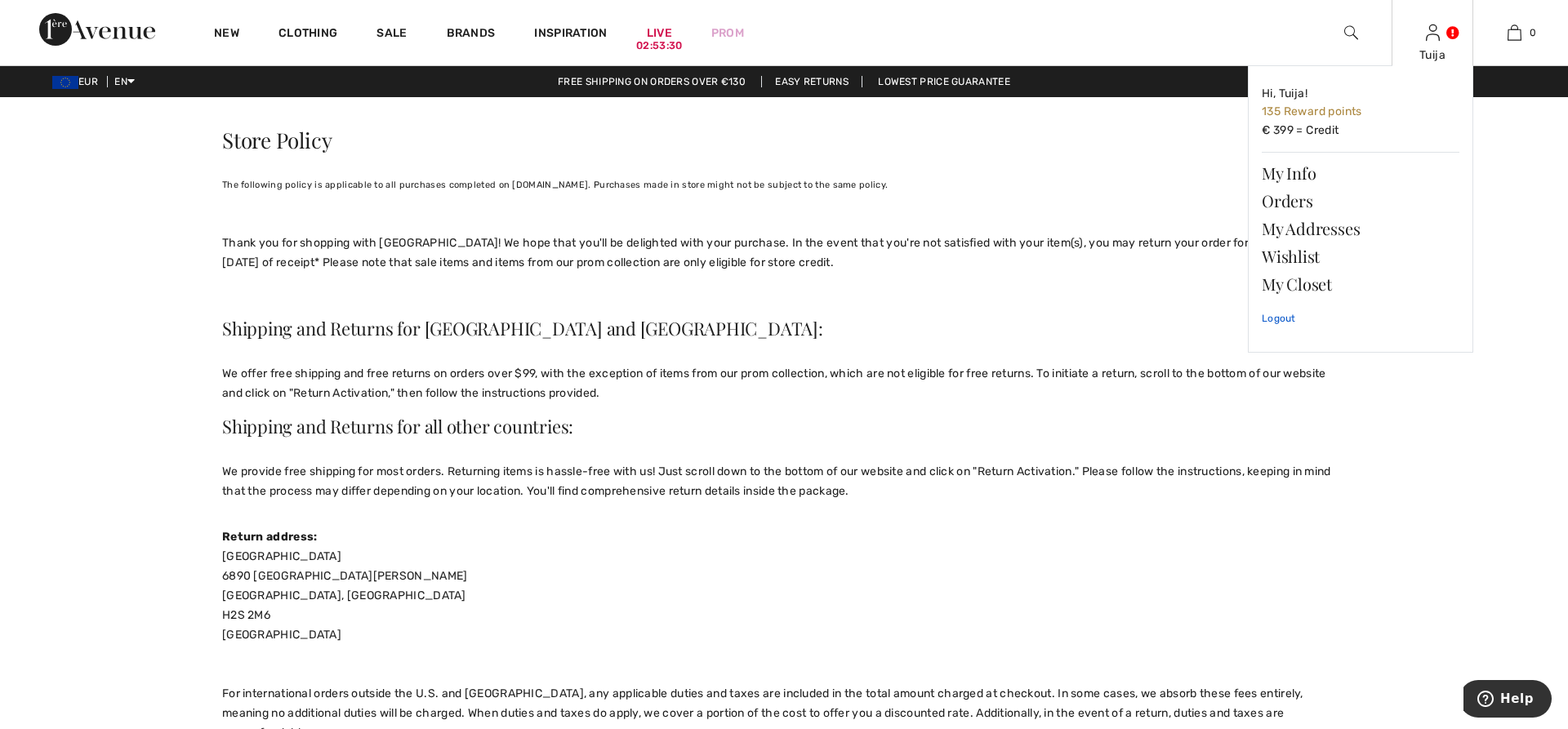
click at [1275, 316] on link "Logout" at bounding box center [1360, 318] width 198 height 41
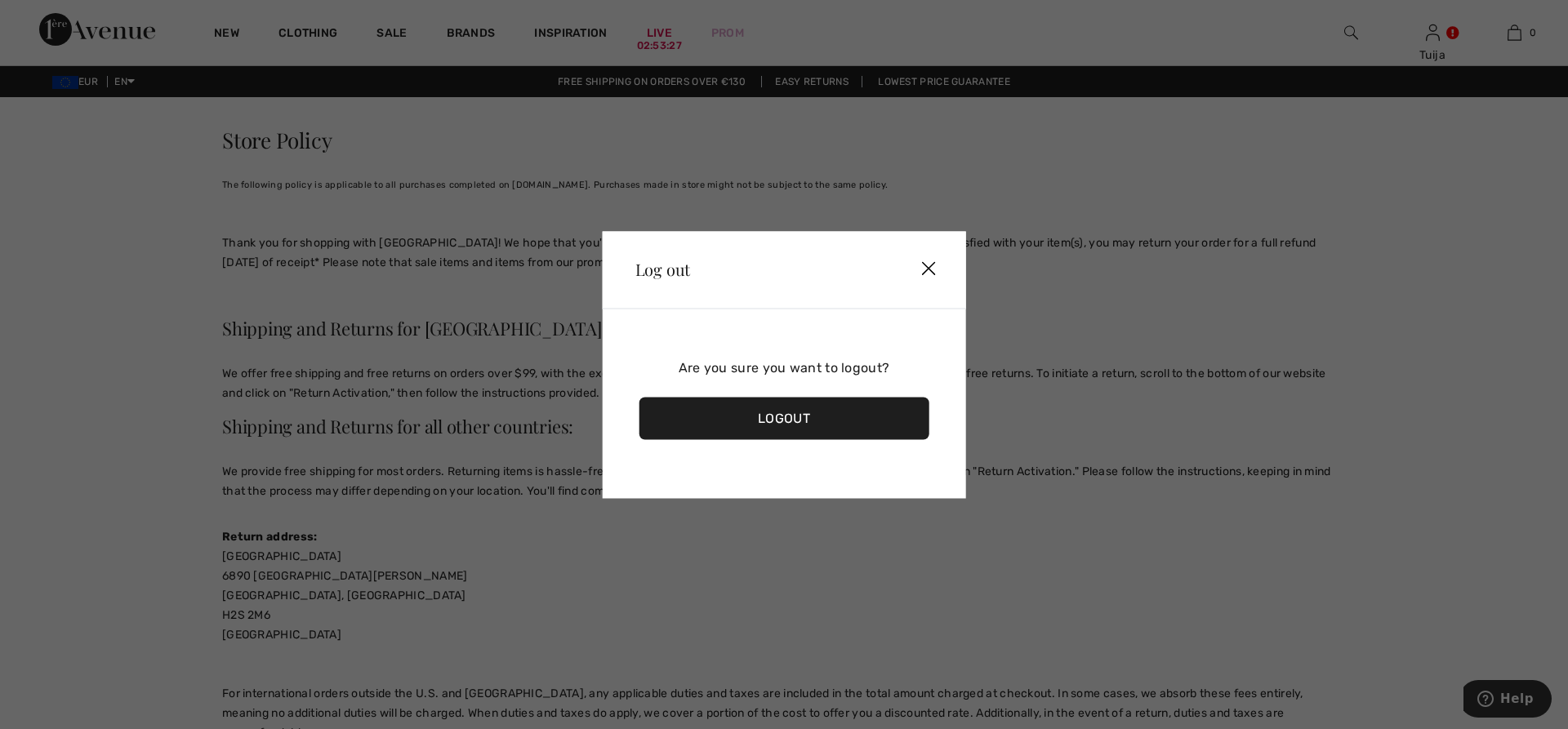
click at [795, 416] on div "Logout" at bounding box center [784, 418] width 290 height 43
